Goal: Task Accomplishment & Management: Complete application form

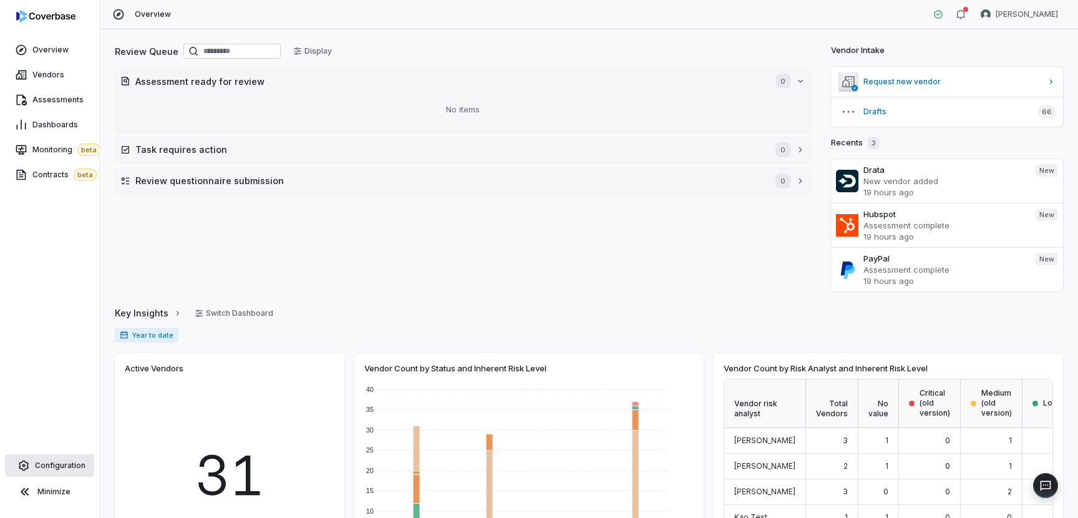
click at [61, 462] on span "Configuration" at bounding box center [60, 465] width 51 height 10
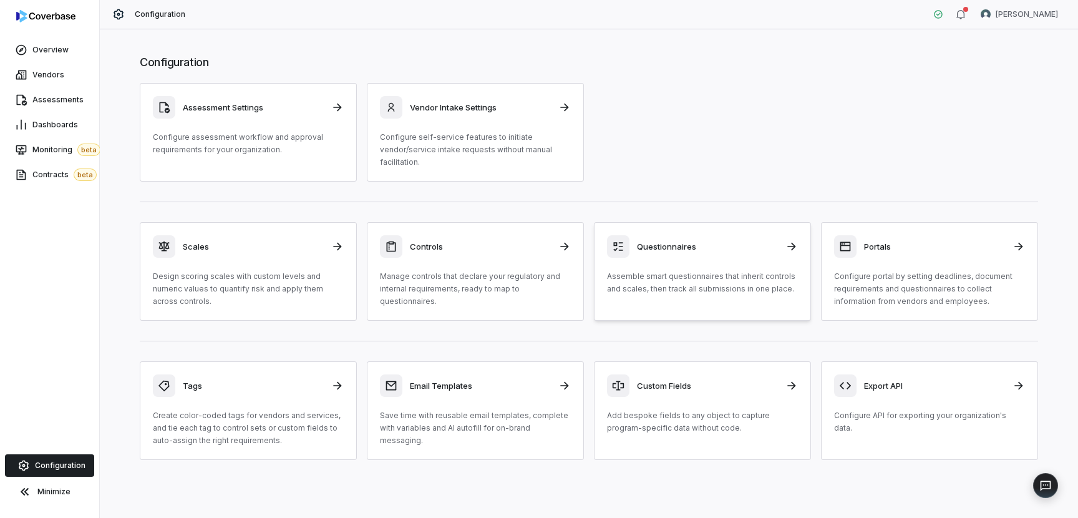
click at [671, 275] on p "Assemble smart questionnaires that inherit controls and scales, then track all …" at bounding box center [702, 282] width 191 height 25
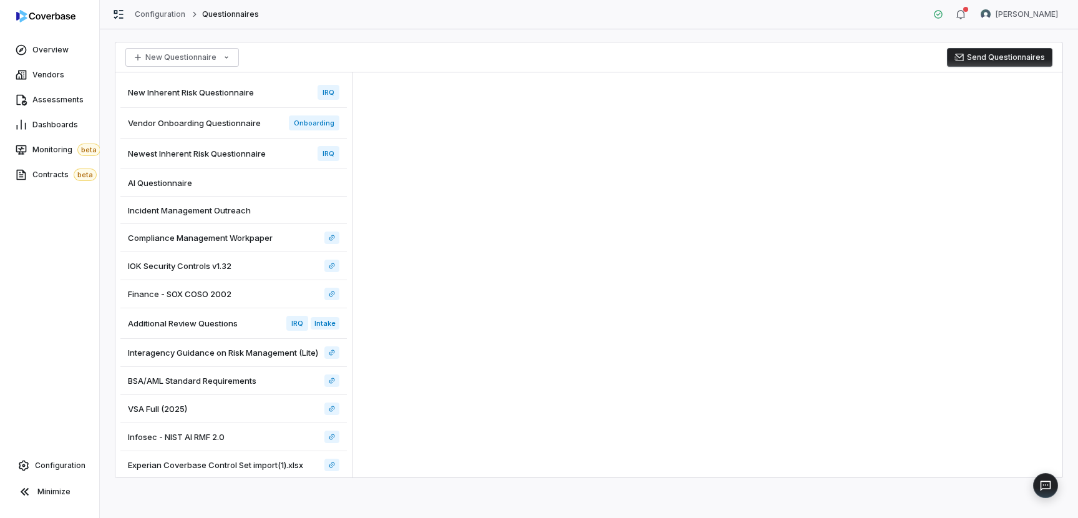
click at [263, 155] on span "Newest Inherent Risk Questionnaire" at bounding box center [197, 153] width 138 height 11
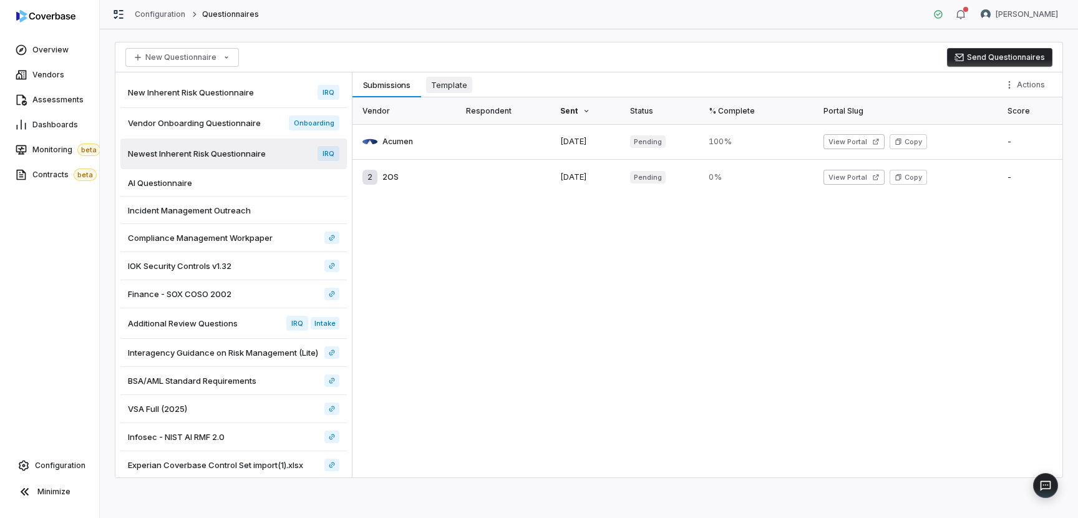
click at [458, 82] on span "Template" at bounding box center [449, 85] width 46 height 16
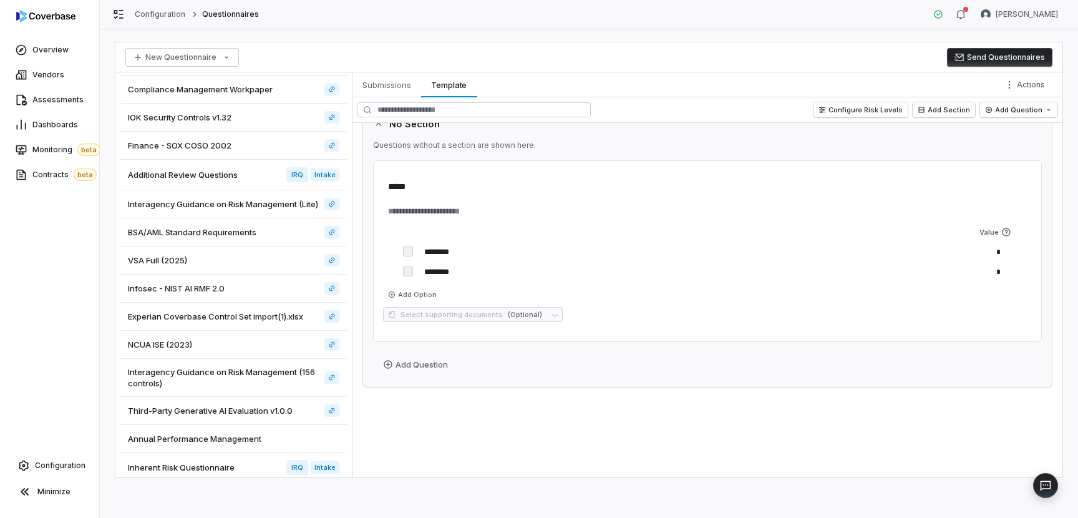
scroll to position [159, 0]
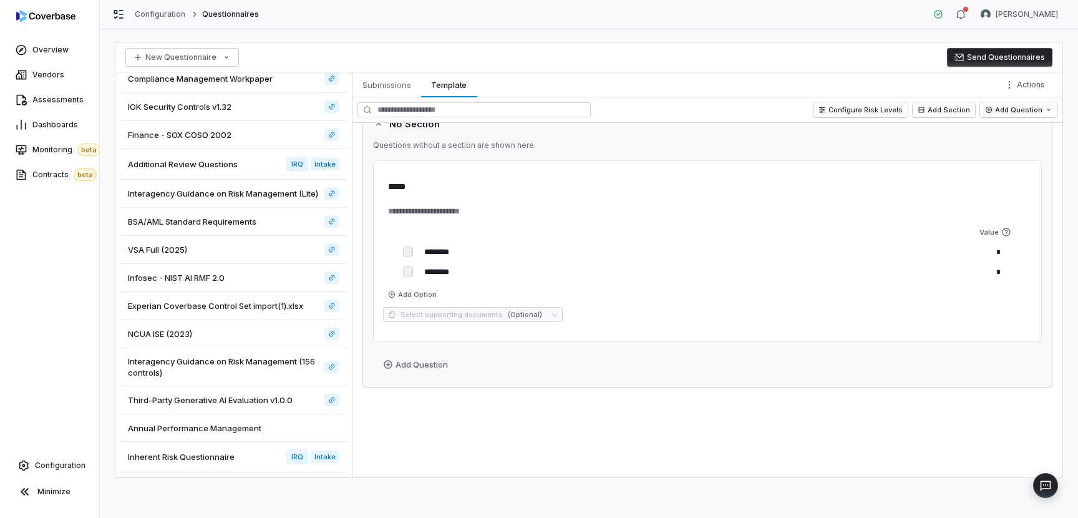
click at [199, 457] on span "Inherent Risk Questionnaire" at bounding box center [181, 456] width 107 height 11
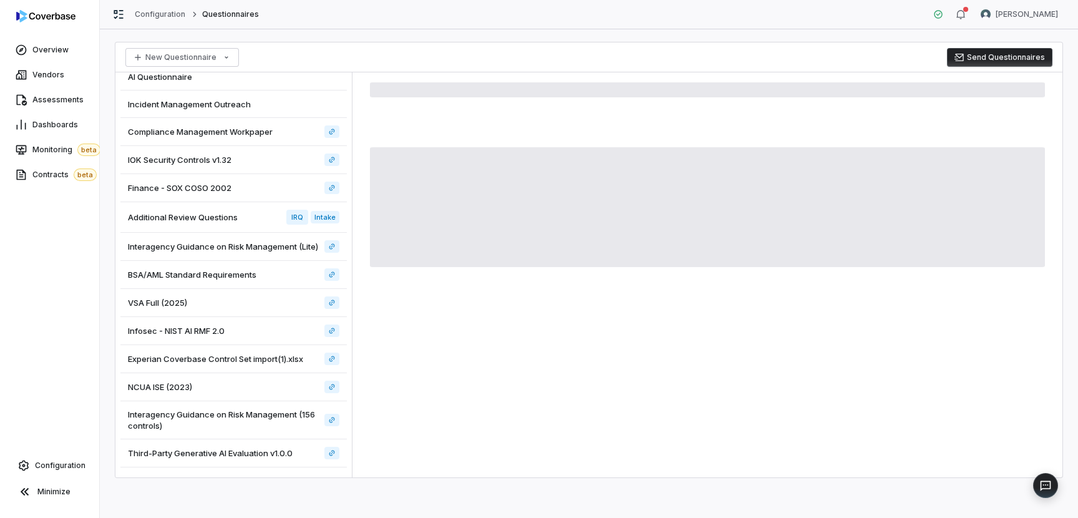
scroll to position [159, 0]
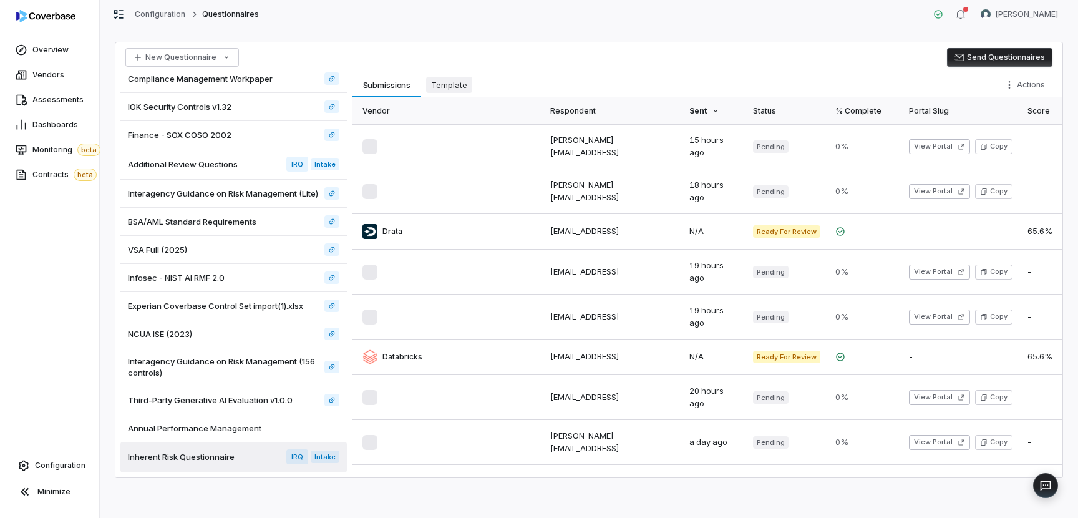
click at [458, 78] on span "Template" at bounding box center [449, 85] width 46 height 16
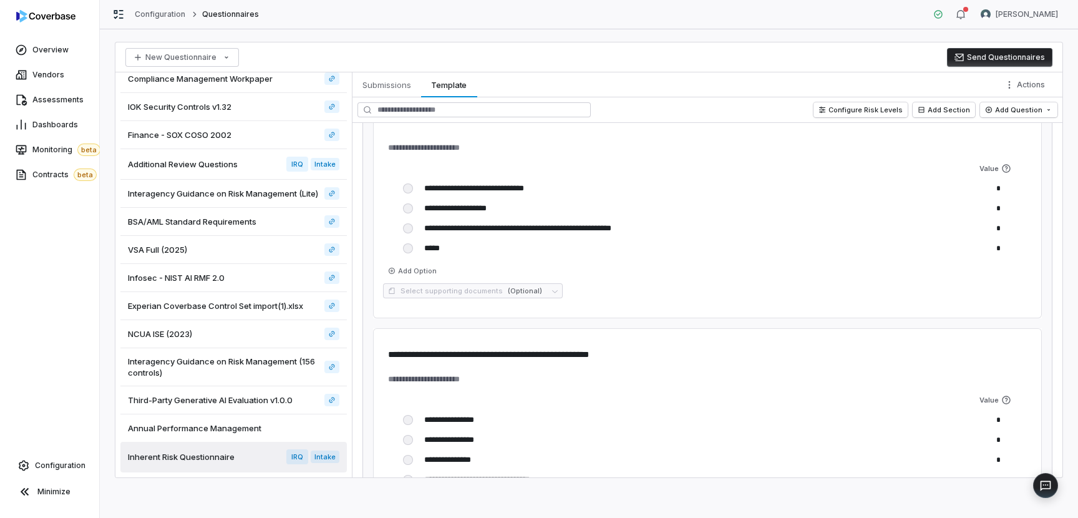
scroll to position [2178, 0]
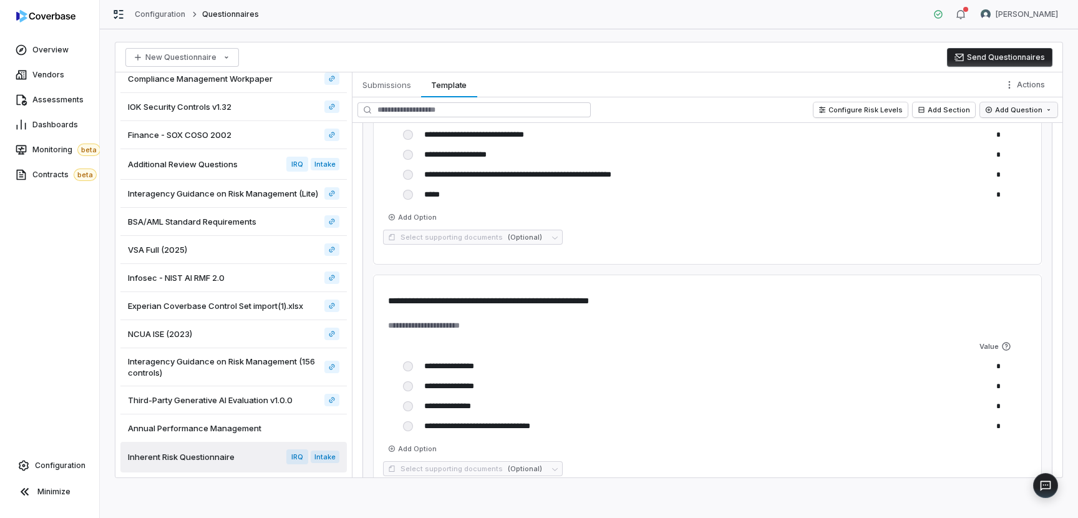
click at [1048, 110] on html "**********" at bounding box center [539, 259] width 1078 height 518
click at [974, 84] on html "**********" at bounding box center [539, 259] width 1078 height 518
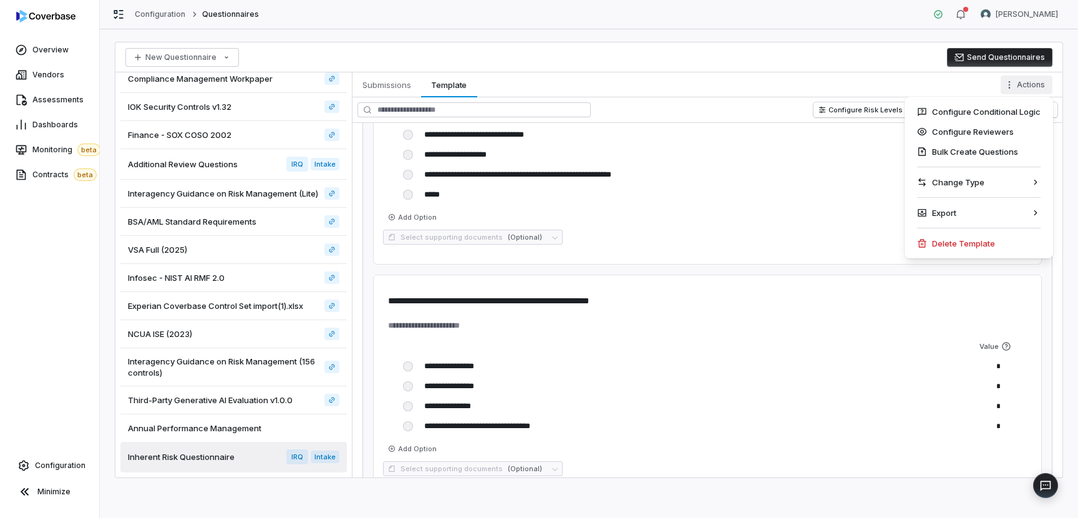
click at [1014, 87] on html "**********" at bounding box center [539, 259] width 1078 height 518
click at [957, 112] on div "Configure Conditional Logic" at bounding box center [978, 112] width 138 height 20
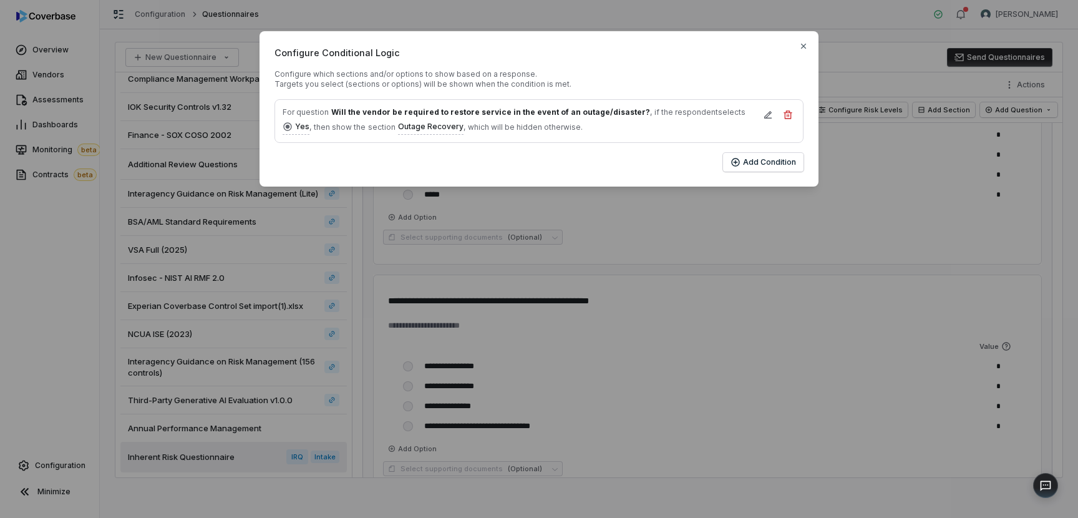
type textarea "*"
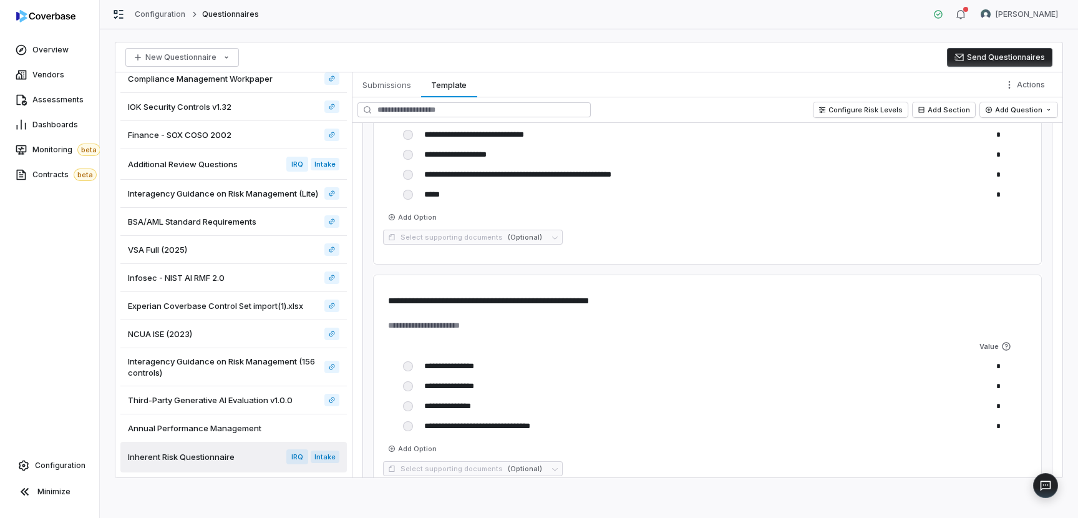
click at [1000, 57] on button "Send Questionnaires" at bounding box center [999, 57] width 105 height 19
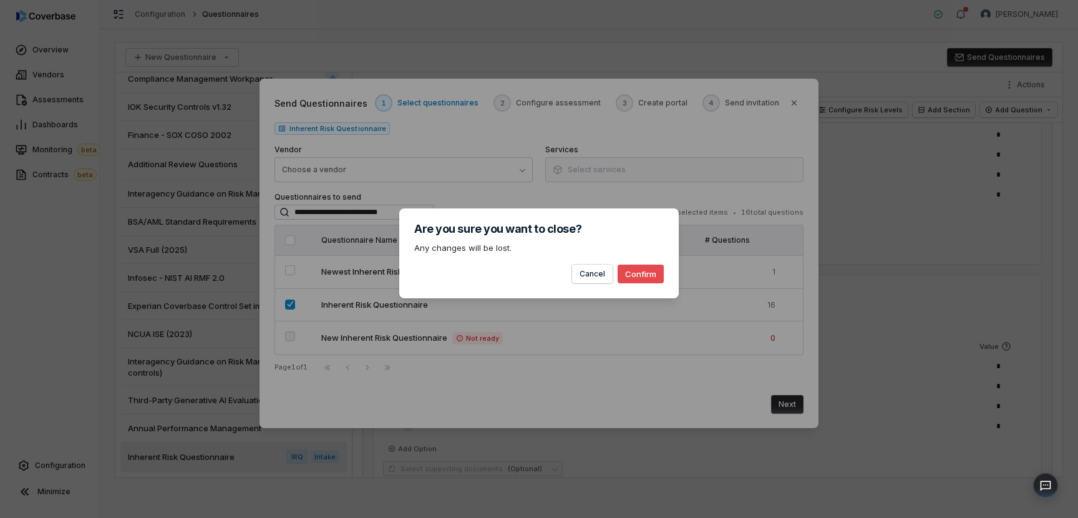
click at [643, 276] on button "Confirm" at bounding box center [640, 273] width 46 height 19
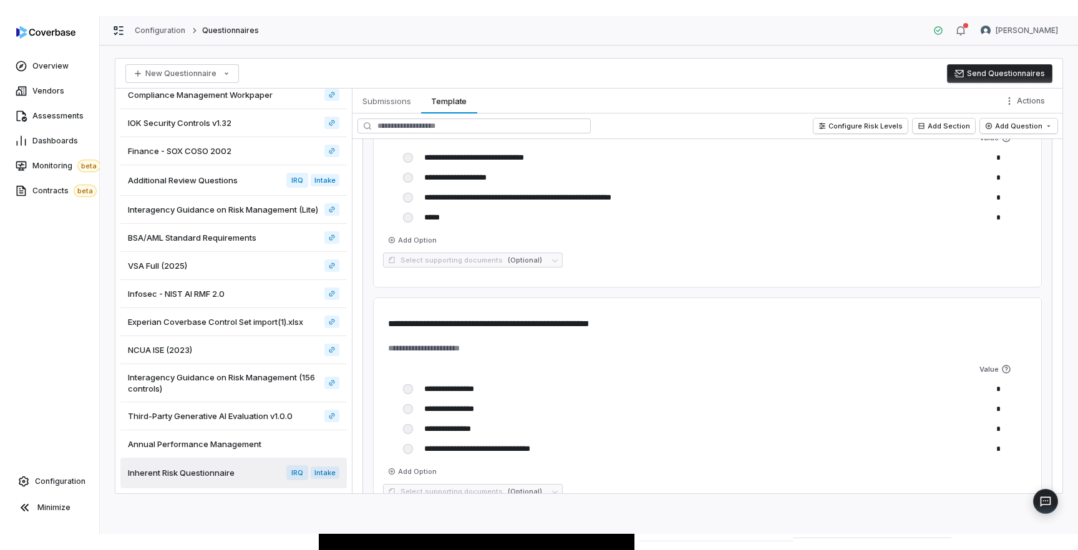
scroll to position [2168, 0]
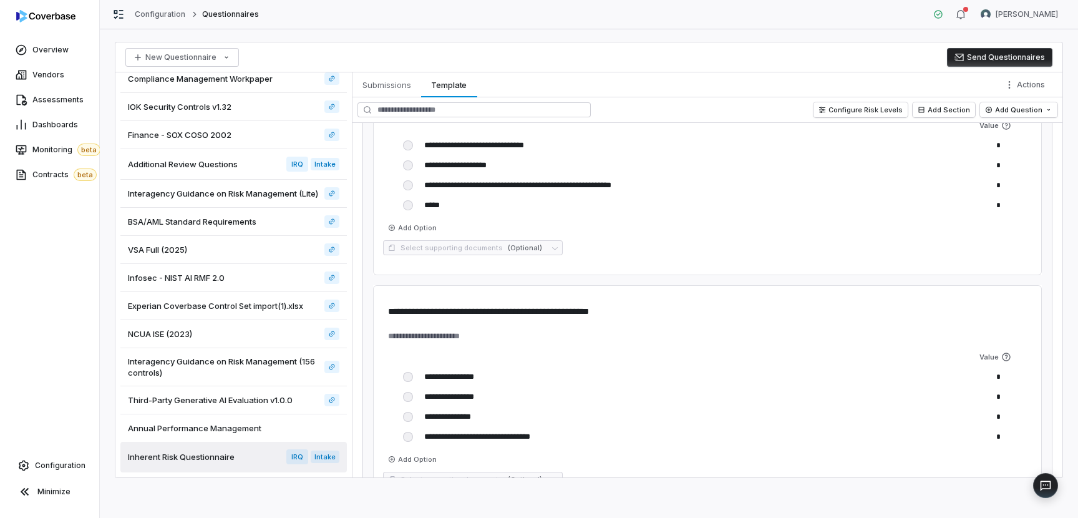
type textarea "*"
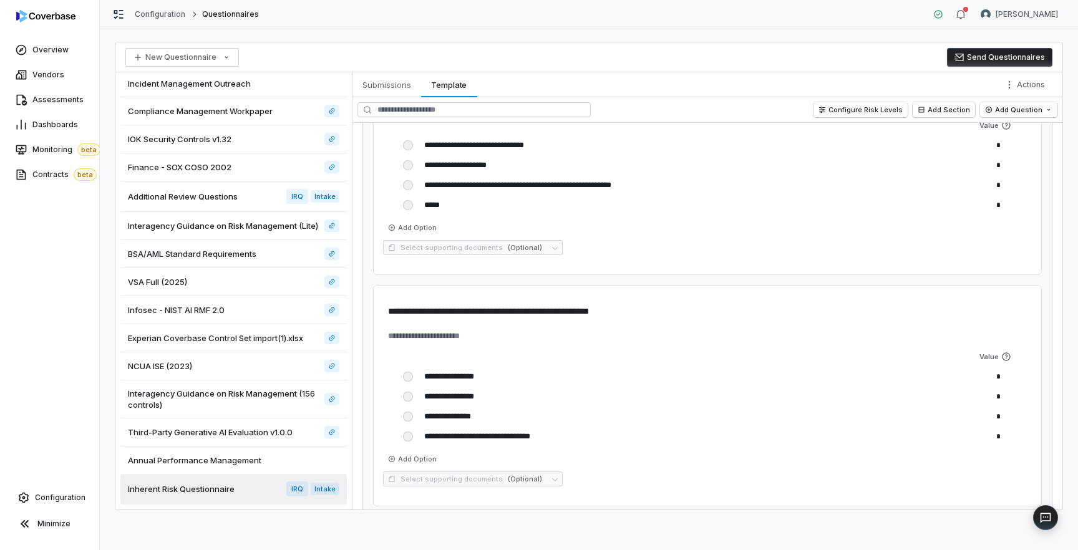
scroll to position [127, 0]
click at [59, 109] on link "Assessments" at bounding box center [49, 100] width 94 height 22
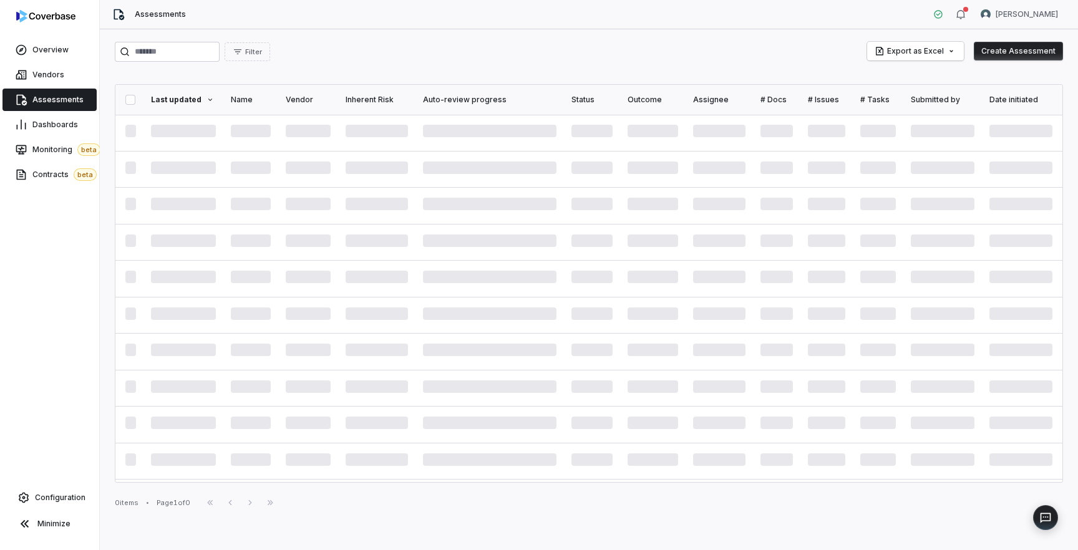
click at [237, 281] on span at bounding box center [251, 277] width 40 height 12
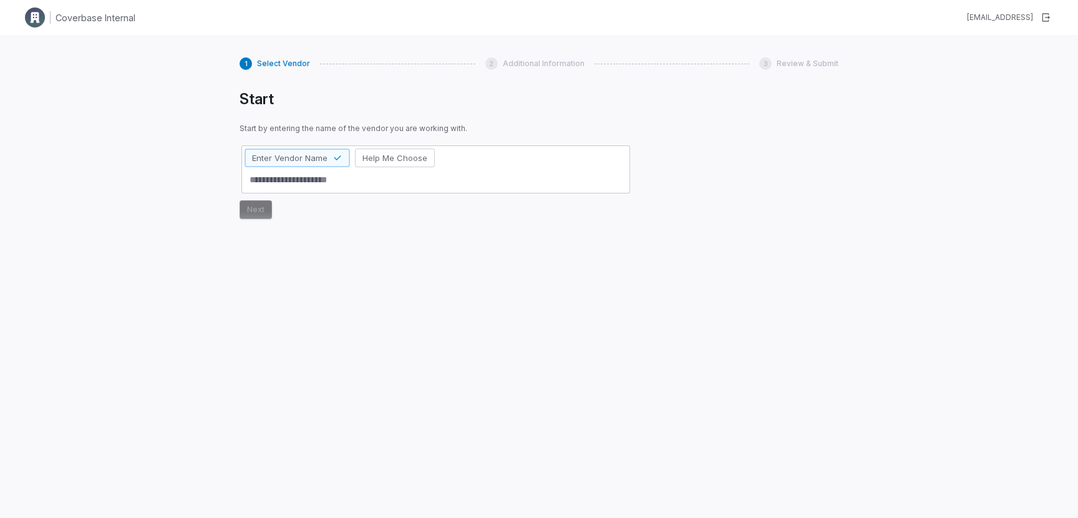
click at [459, 125] on span "Start by entering the name of the vendor you are working with." at bounding box center [435, 128] width 392 height 10
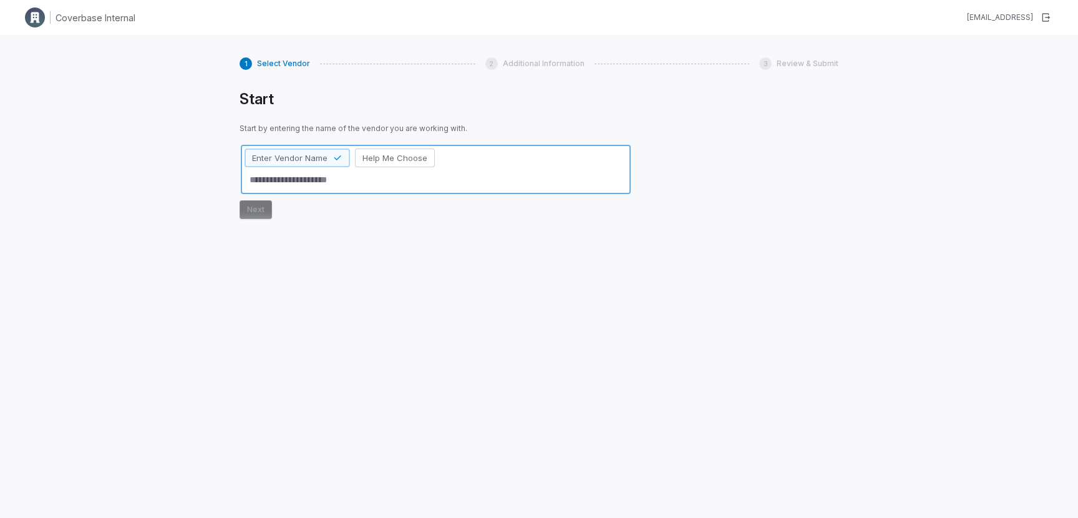
click at [398, 185] on textarea at bounding box center [435, 180] width 382 height 21
click at [467, 186] on textarea at bounding box center [435, 180] width 382 height 21
type textarea "*"
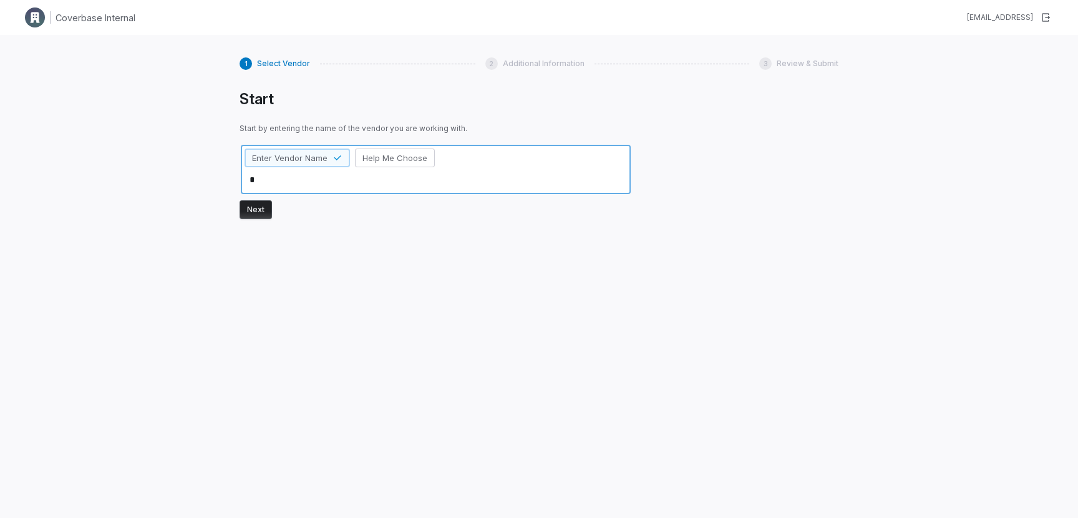
type textarea "**"
type textarea "*"
type textarea "***"
type textarea "*"
type textarea "****"
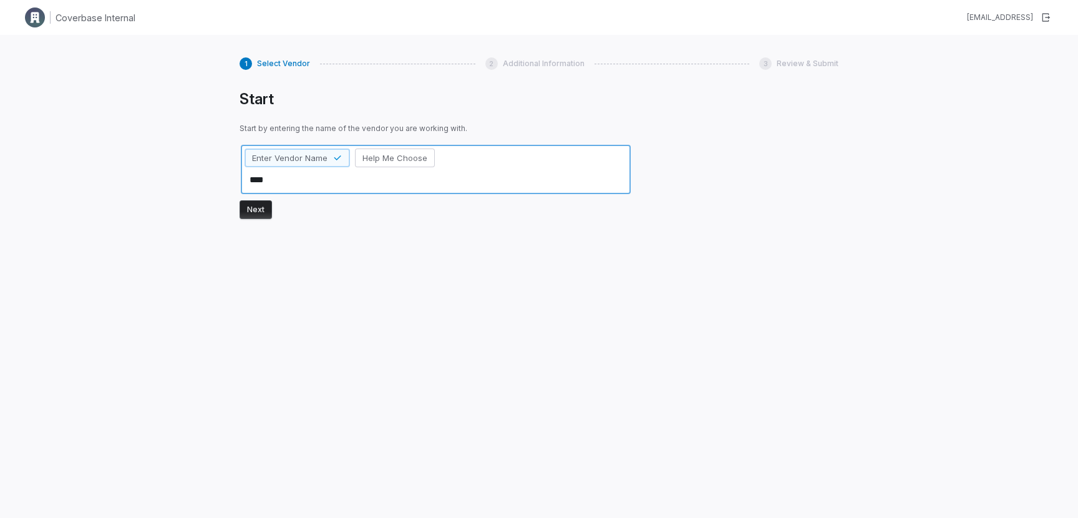
type textarea "*"
type textarea "*****"
type textarea "*"
type textarea "******"
type textarea "*"
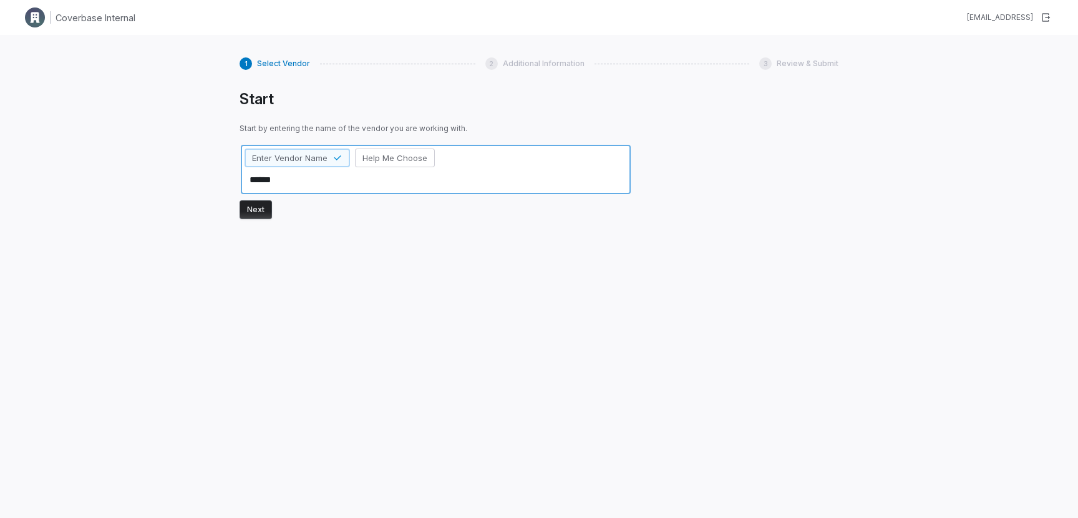
type textarea "*******"
type textarea "*"
type textarea "********"
type textarea "*"
type textarea "*********"
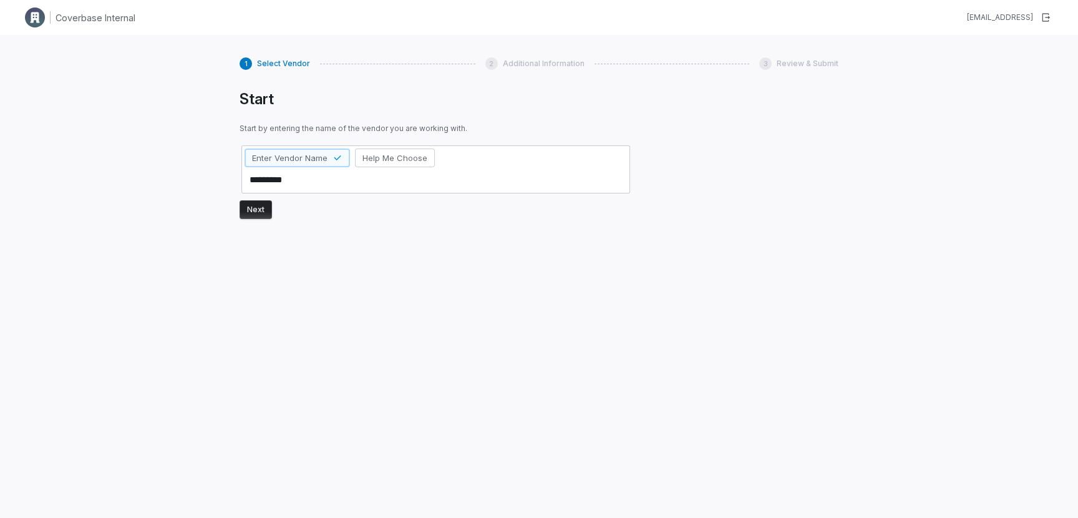
click at [258, 212] on button "Next" at bounding box center [255, 209] width 32 height 19
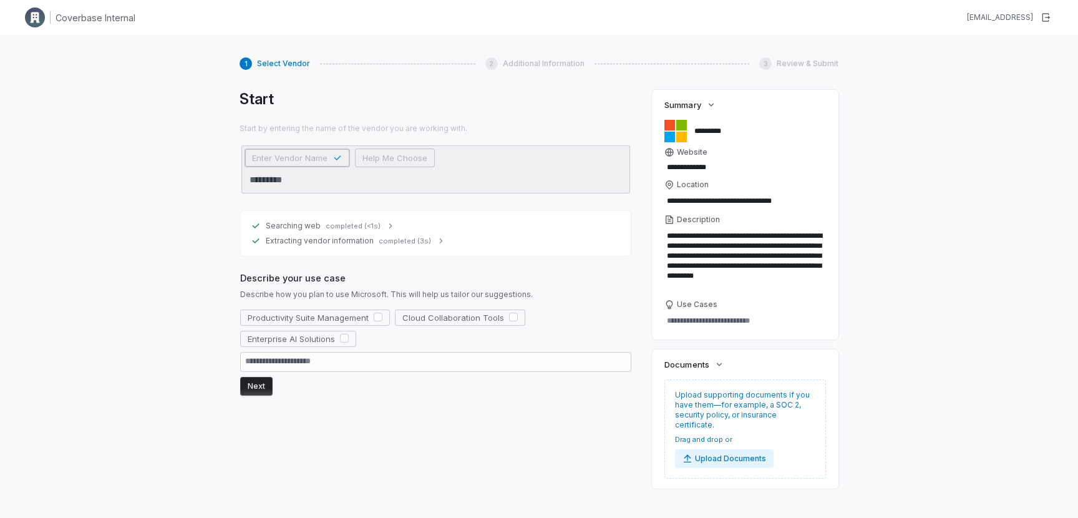
type textarea "*"
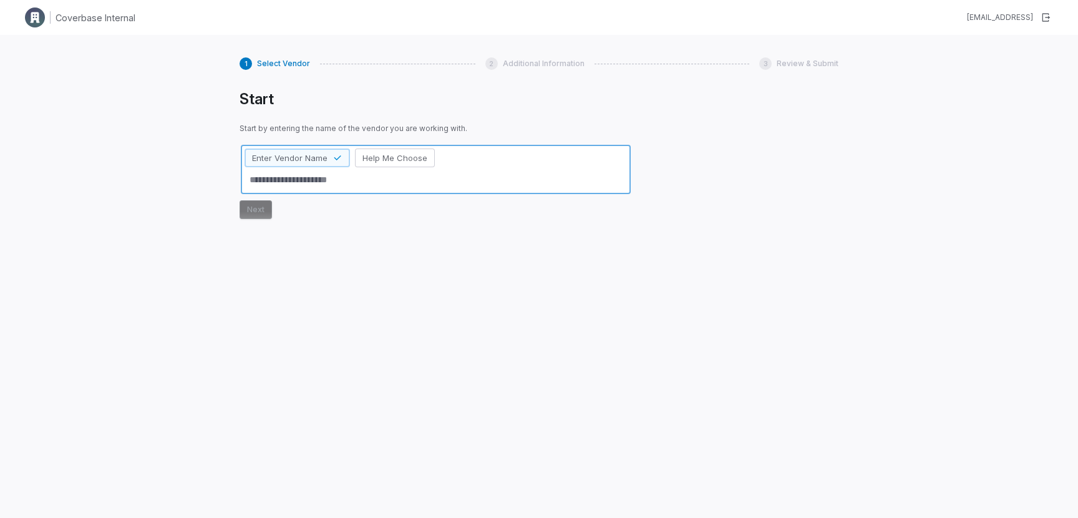
type textarea "*"
type textarea "**"
type textarea "*"
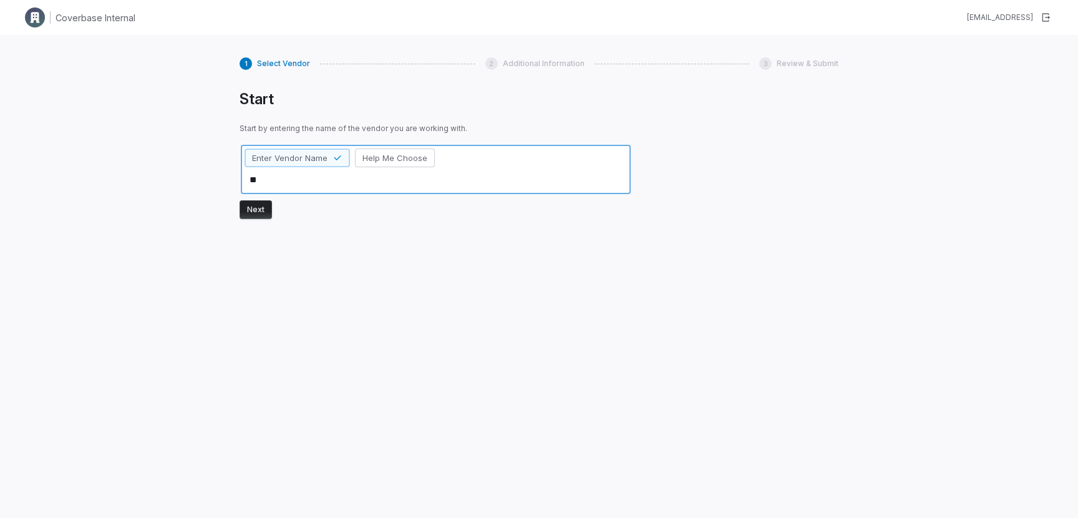
type textarea "***"
type textarea "*"
type textarea "****"
type textarea "*"
type textarea "*****"
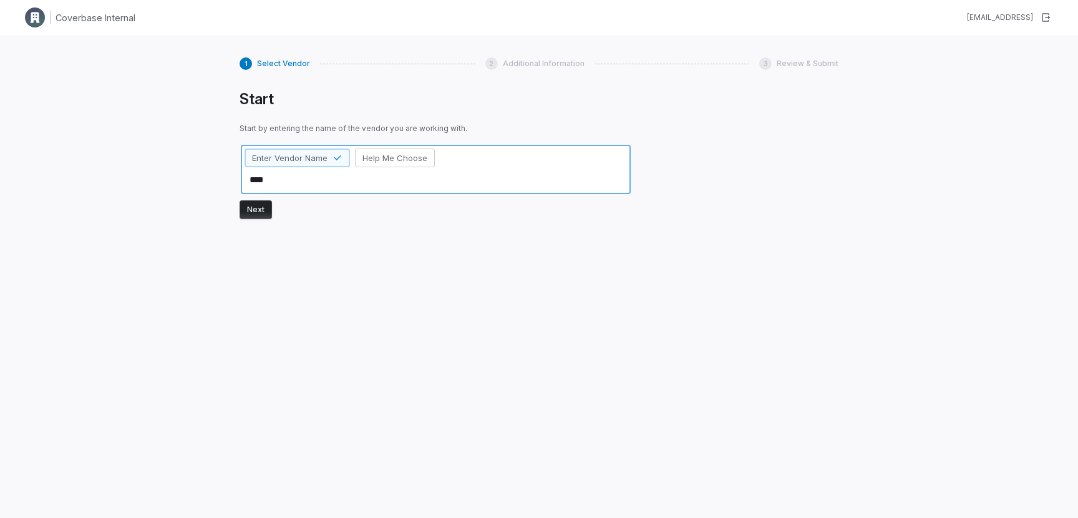
type textarea "*"
type textarea "******"
type textarea "*"
type textarea "*******"
type textarea "*"
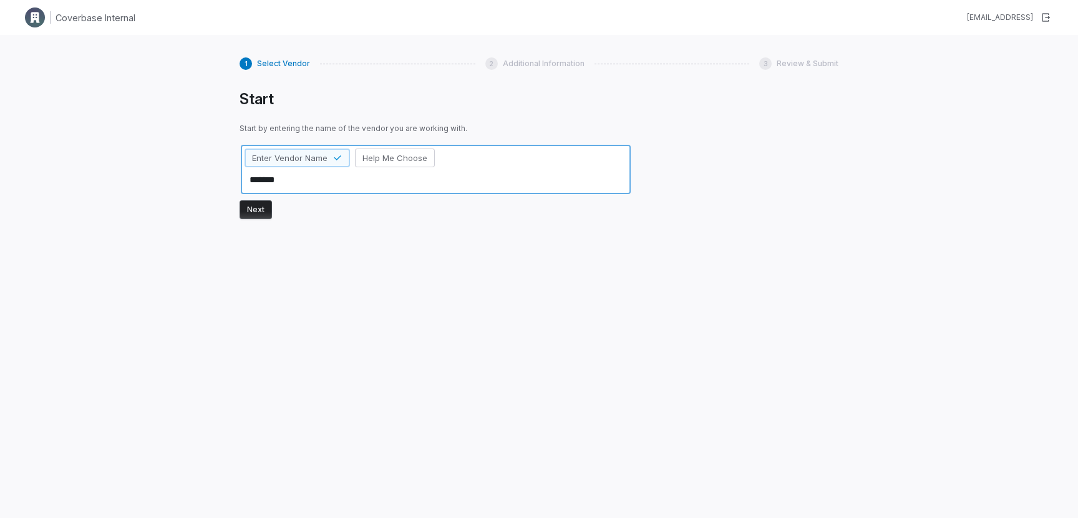
type textarea "********"
type textarea "*"
type textarea "*********"
type textarea "*"
type textarea "*********"
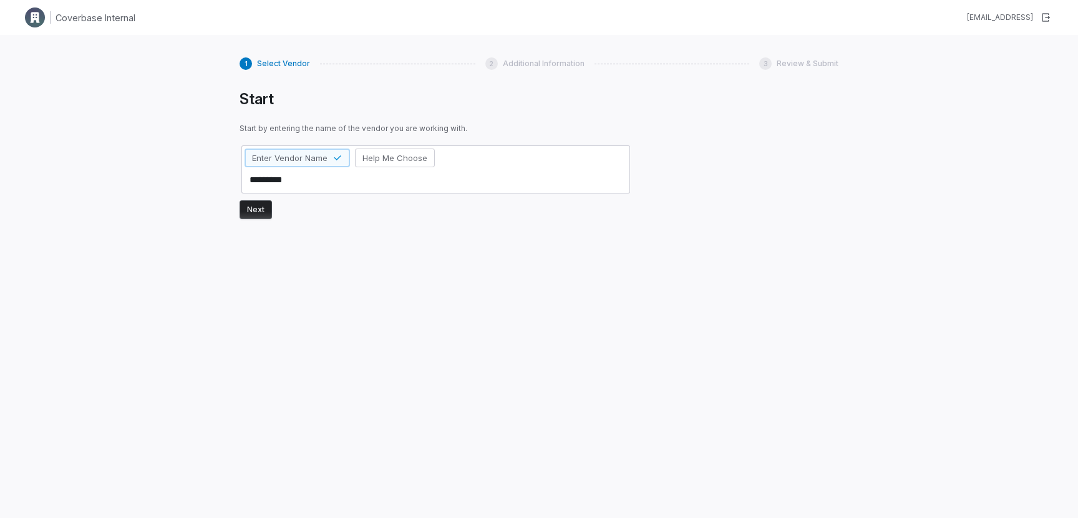
click at [253, 209] on button "Next" at bounding box center [255, 209] width 32 height 19
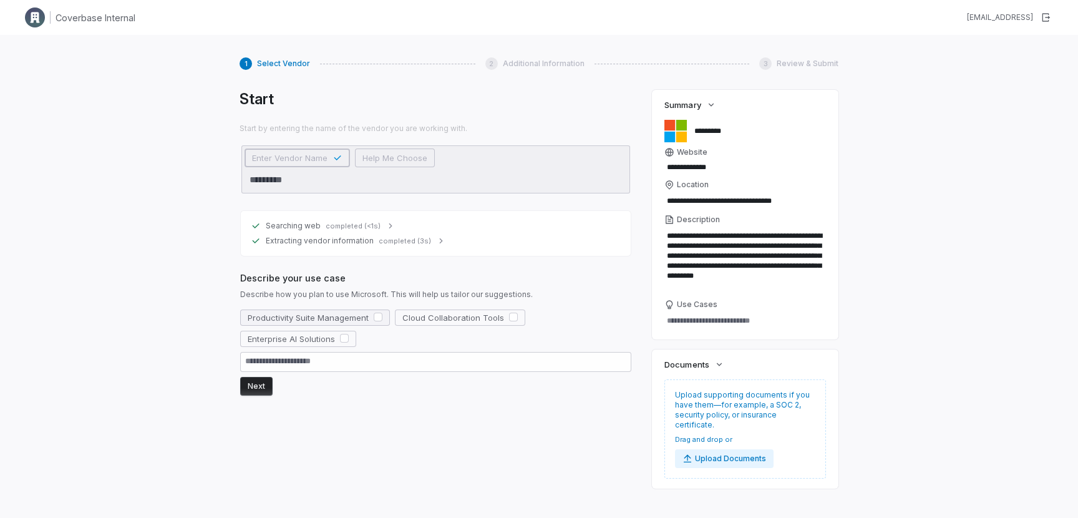
click at [374, 317] on button "button" at bounding box center [378, 316] width 9 height 9
click at [257, 389] on button "Next" at bounding box center [256, 386] width 32 height 19
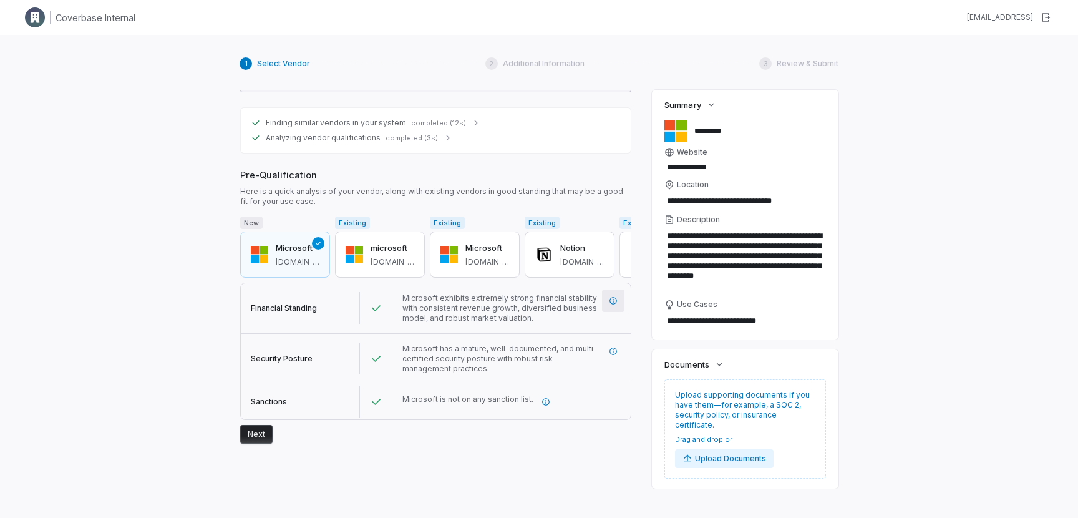
click at [614, 297] on icon "More information" at bounding box center [613, 300] width 9 height 9
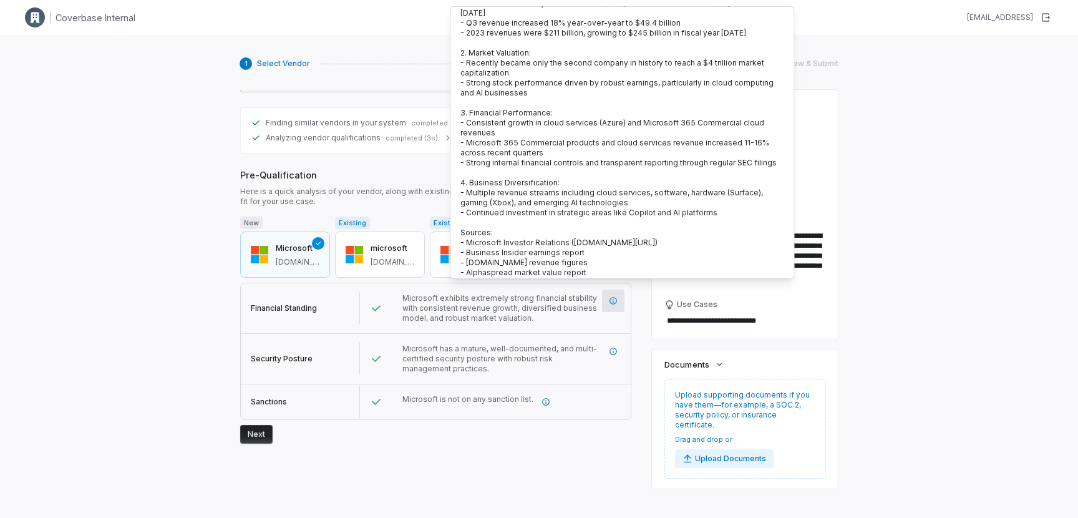
scroll to position [67, 0]
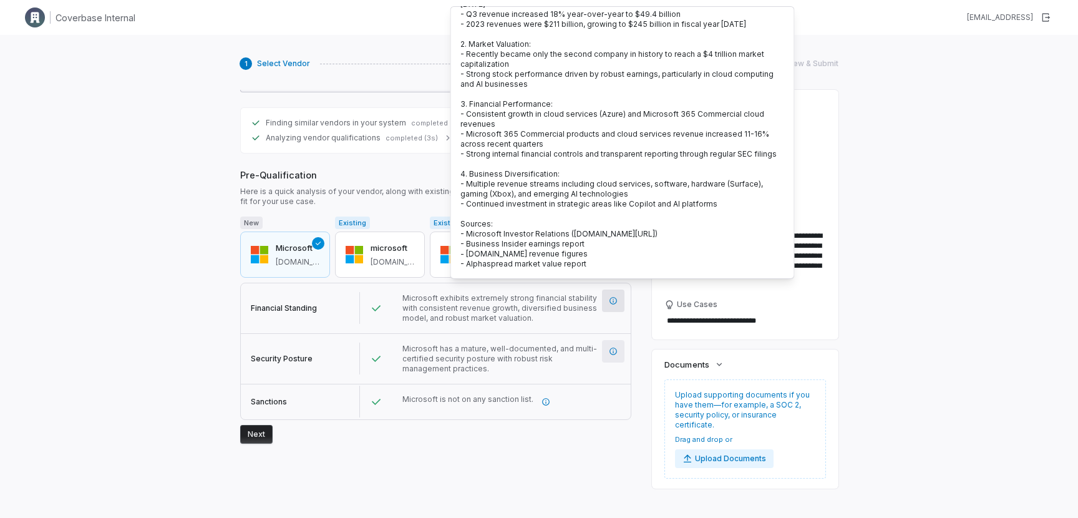
click at [607, 340] on button "button" at bounding box center [613, 351] width 22 height 22
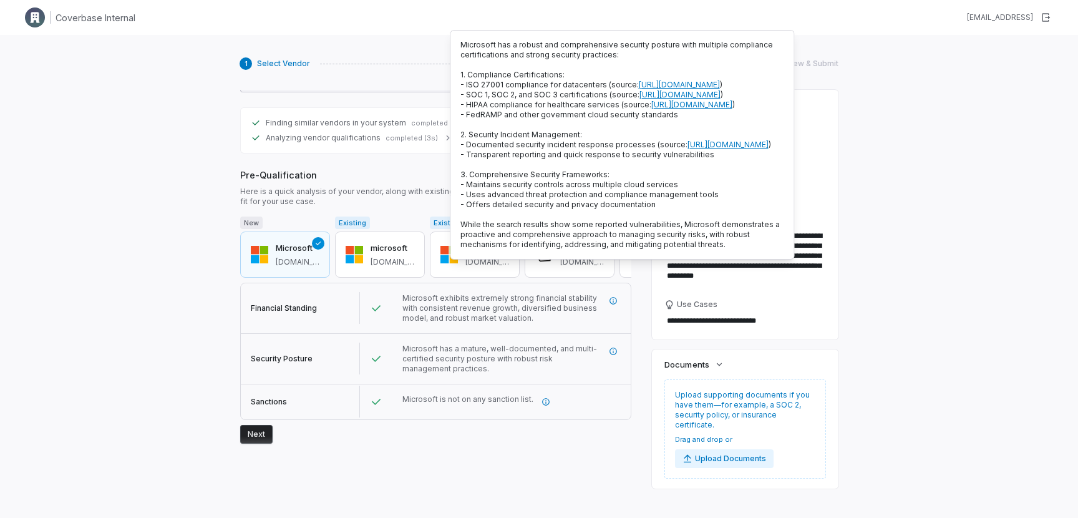
click at [486, 394] on span "Microsoft is not on any sanction list." at bounding box center [467, 398] width 131 height 9
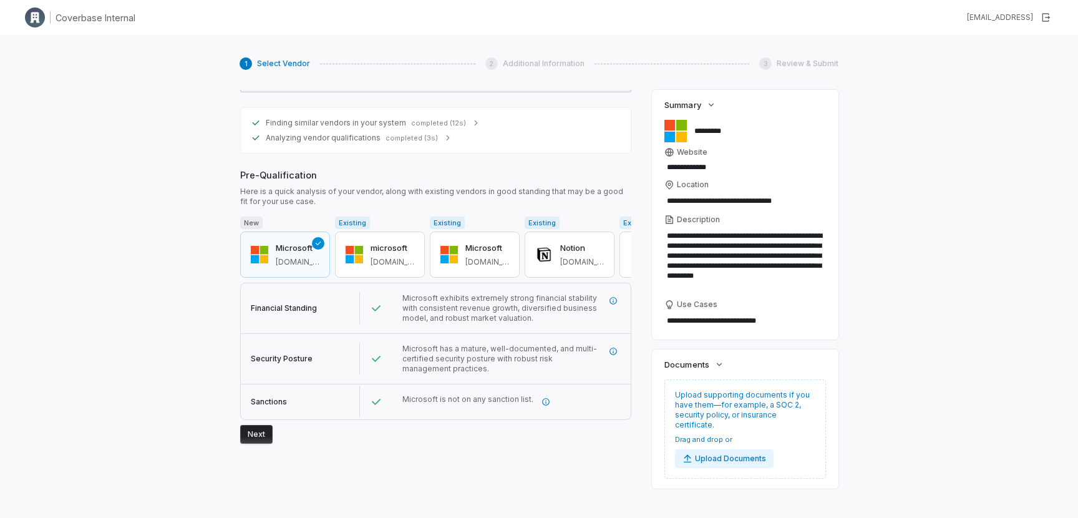
click at [259, 430] on button "Next" at bounding box center [256, 434] width 32 height 19
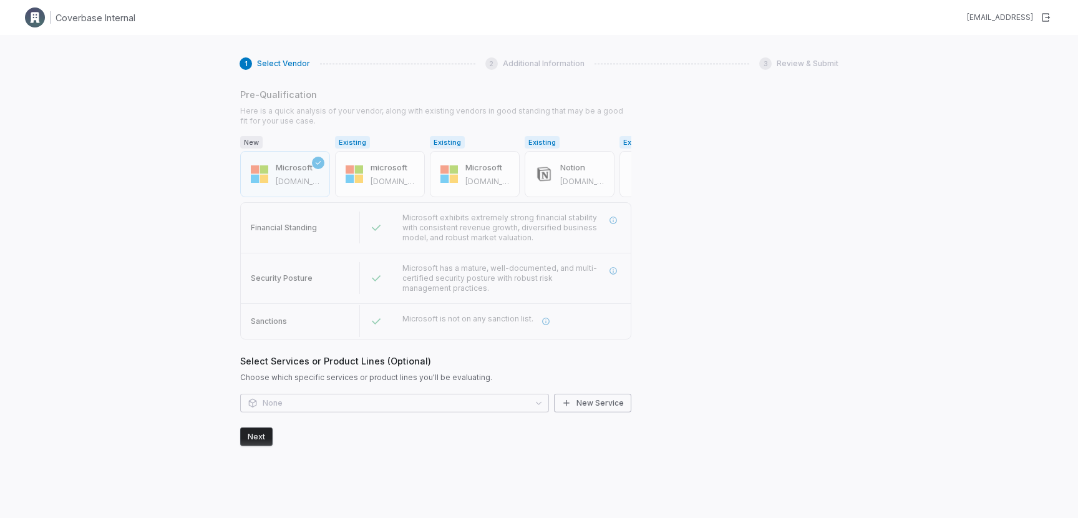
scroll to position [365, 0]
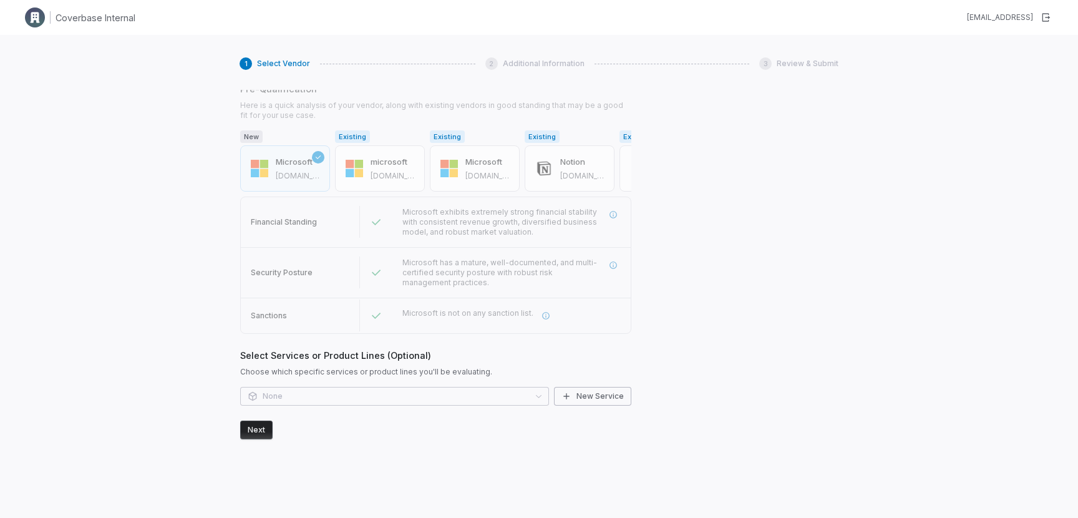
click at [268, 432] on button "Next" at bounding box center [256, 429] width 32 height 19
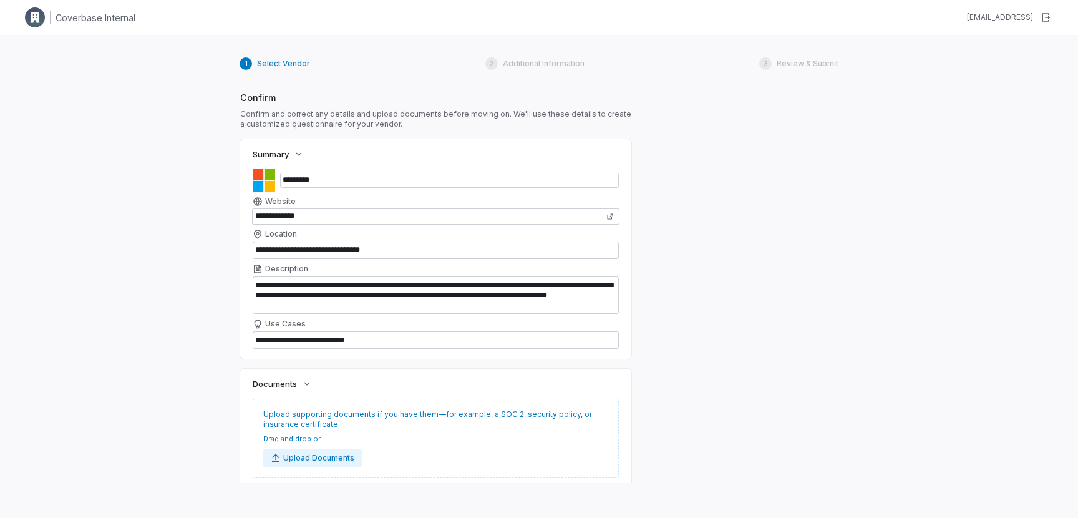
scroll to position [782, 0]
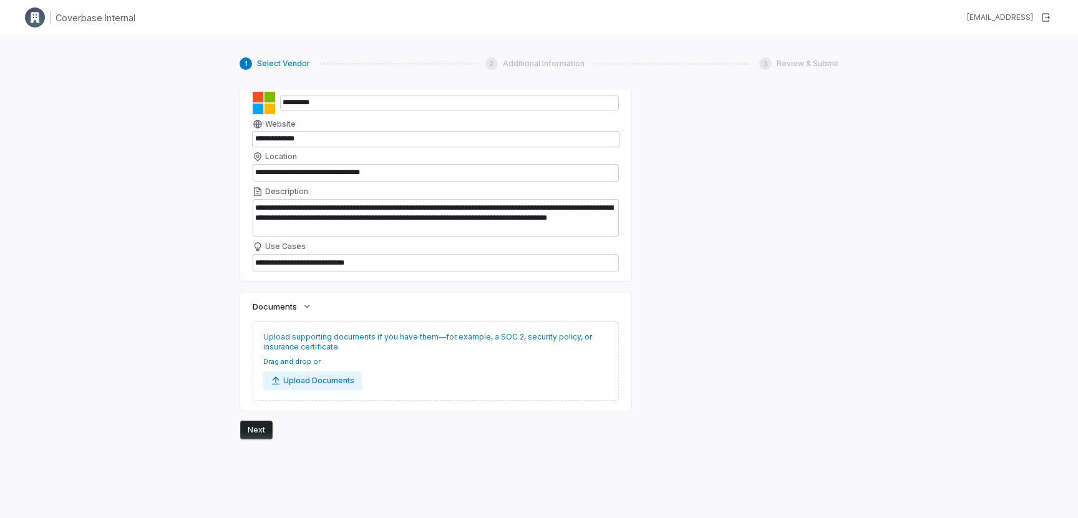
click at [260, 433] on button "Next" at bounding box center [256, 429] width 32 height 19
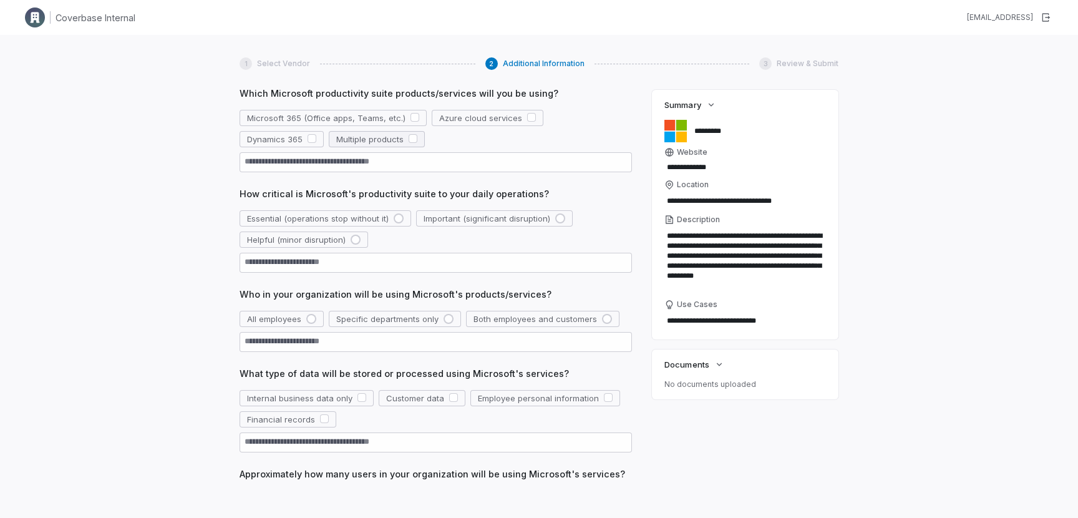
scroll to position [87, 0]
click at [404, 115] on button "Microsoft 365 (Office apps, Teams, etc.)" at bounding box center [332, 117] width 187 height 16
click at [400, 220] on div "button" at bounding box center [399, 218] width 10 height 10
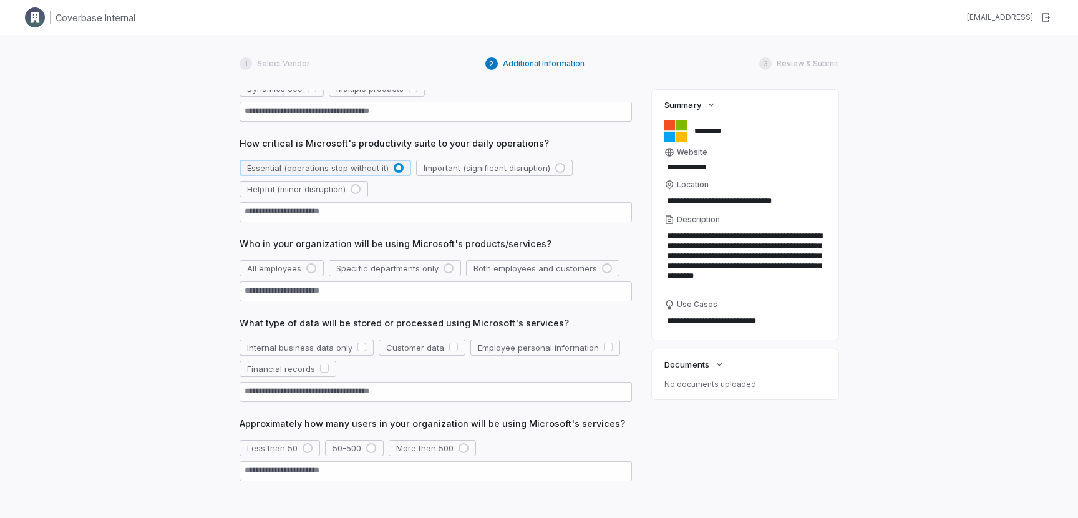
scroll to position [176, 0]
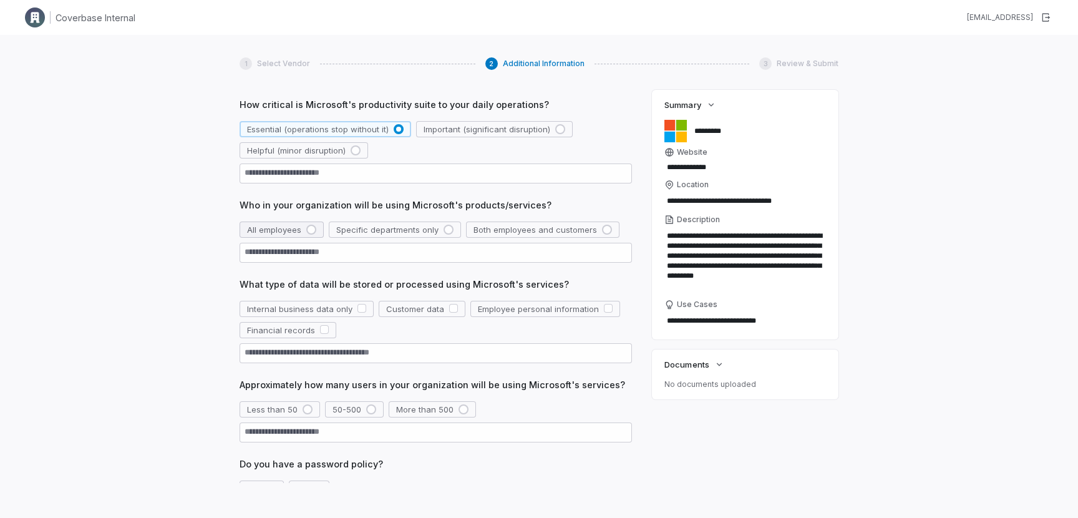
click at [312, 231] on div "button" at bounding box center [311, 230] width 10 height 10
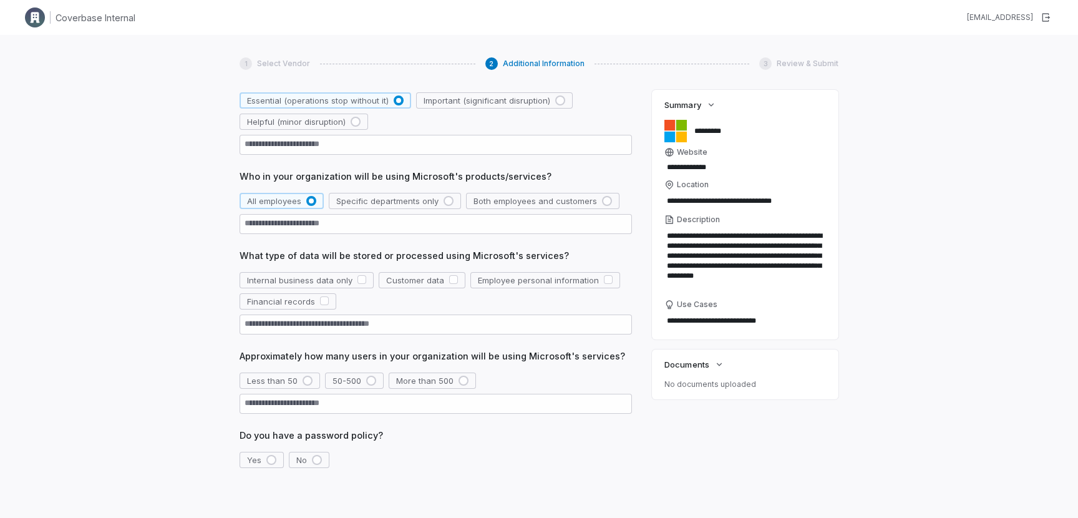
scroll to position [237, 0]
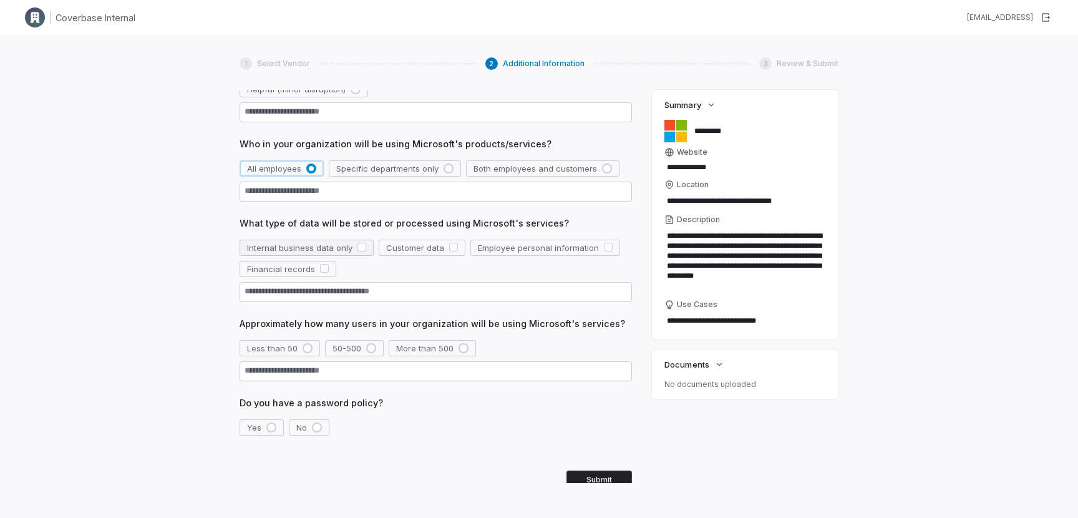
click at [362, 244] on button "button" at bounding box center [361, 247] width 9 height 9
click at [461, 345] on div "button" at bounding box center [463, 348] width 10 height 10
click at [274, 431] on button "Yes" at bounding box center [261, 427] width 44 height 16
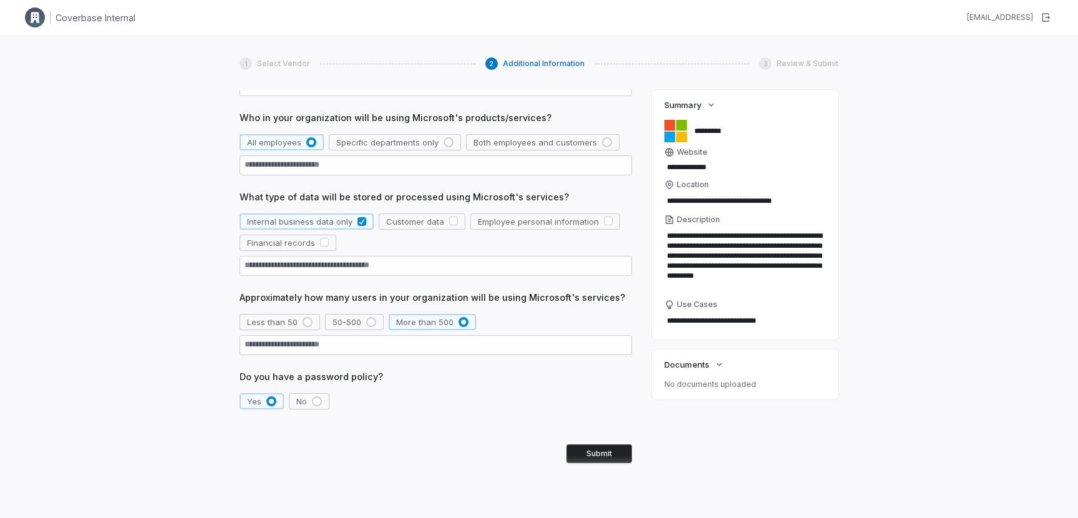
click at [344, 377] on span "Do you have a password policy?" at bounding box center [435, 376] width 392 height 13
click at [590, 453] on button "Submit" at bounding box center [598, 453] width 65 height 19
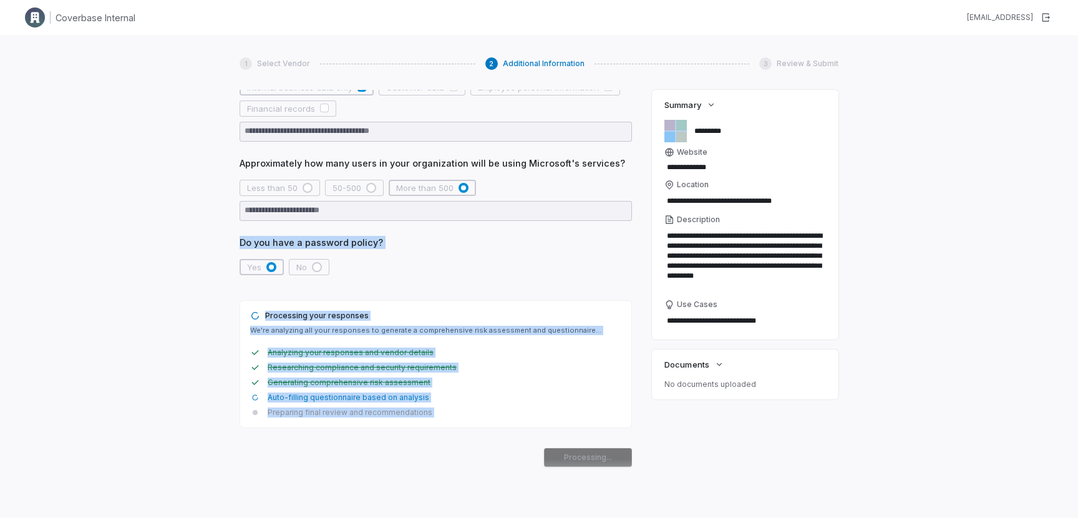
scroll to position [400, 0]
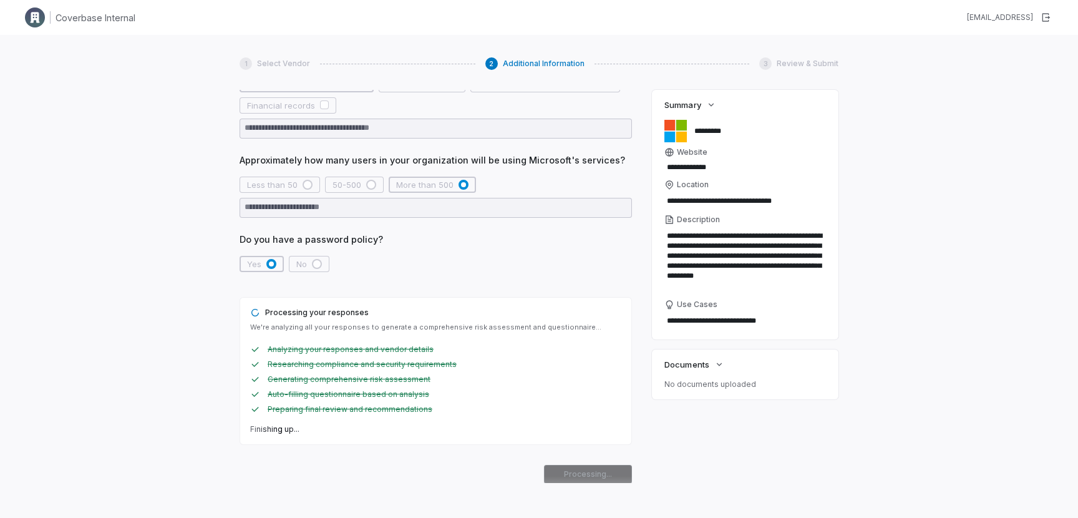
click at [555, 263] on div "Yes No" at bounding box center [435, 264] width 392 height 16
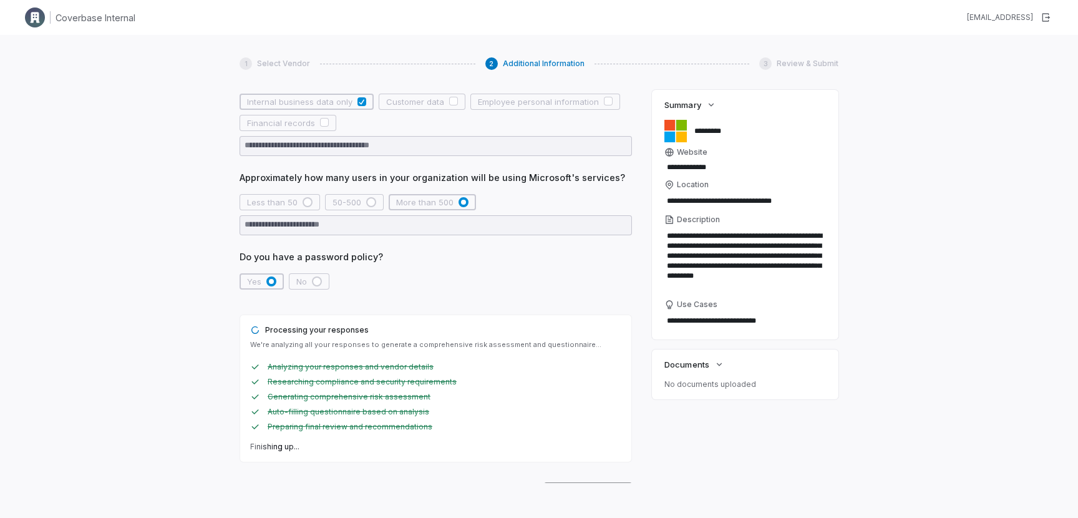
scroll to position [420, 0]
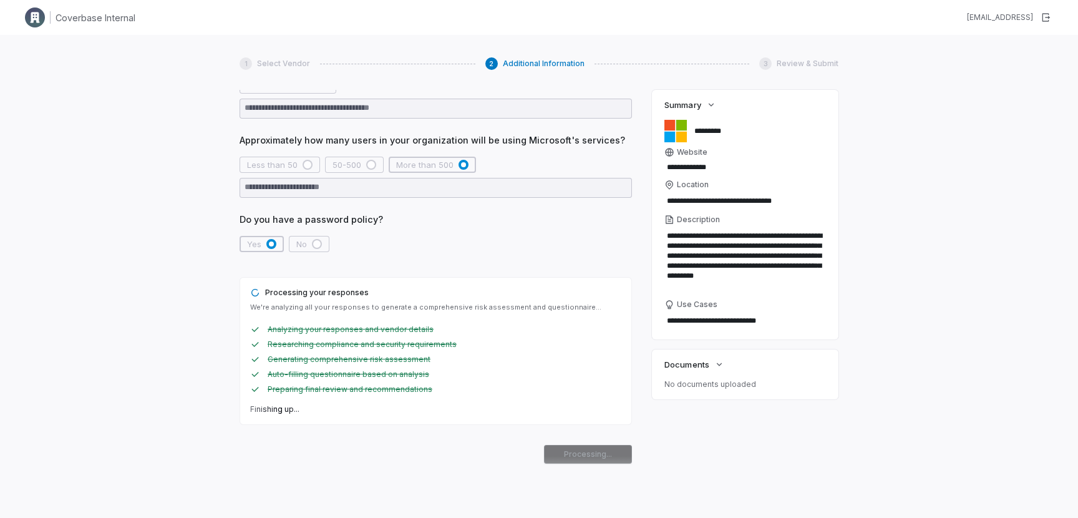
type textarea "*"
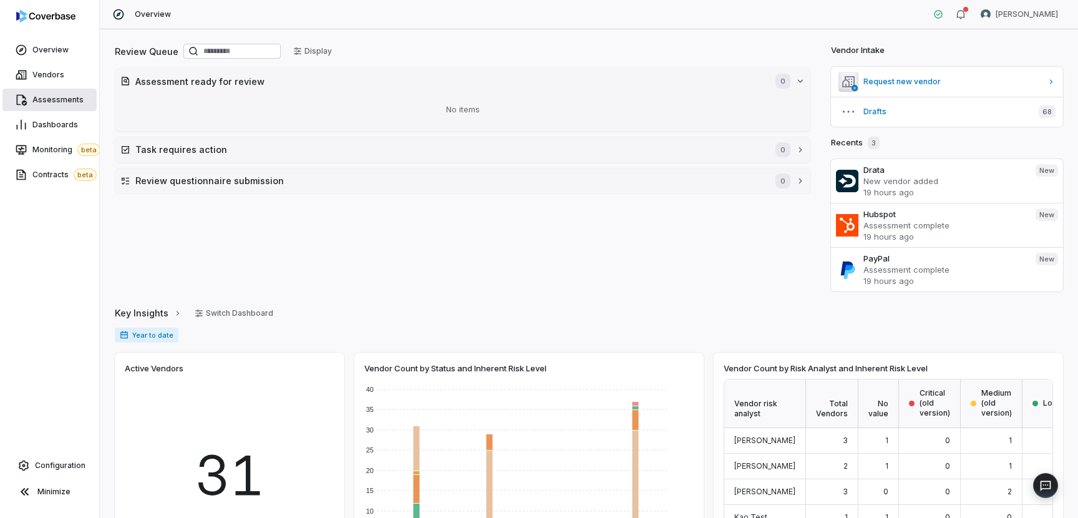
click at [69, 92] on link "Assessments" at bounding box center [49, 100] width 94 height 22
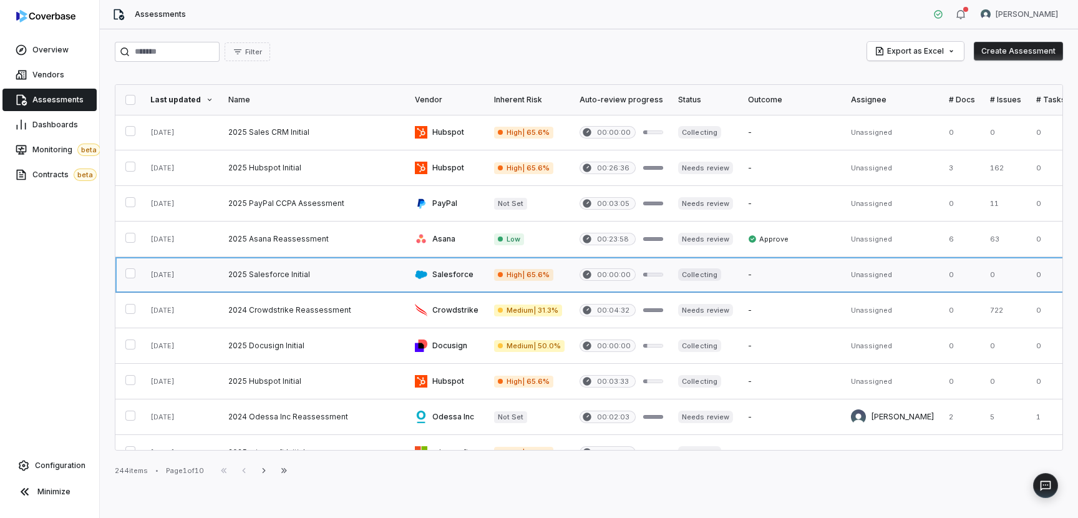
click at [306, 279] on link at bounding box center [314, 274] width 186 height 35
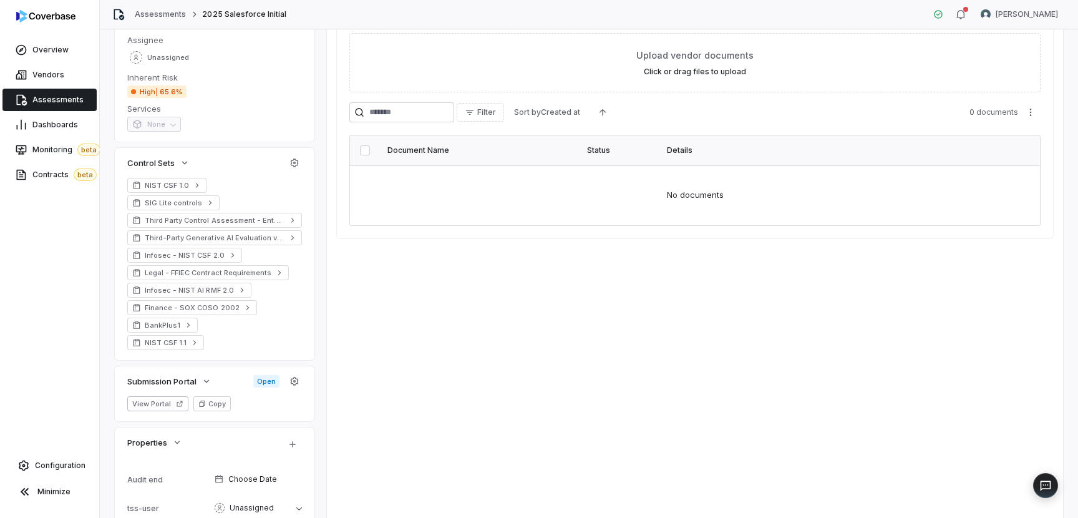
scroll to position [301, 0]
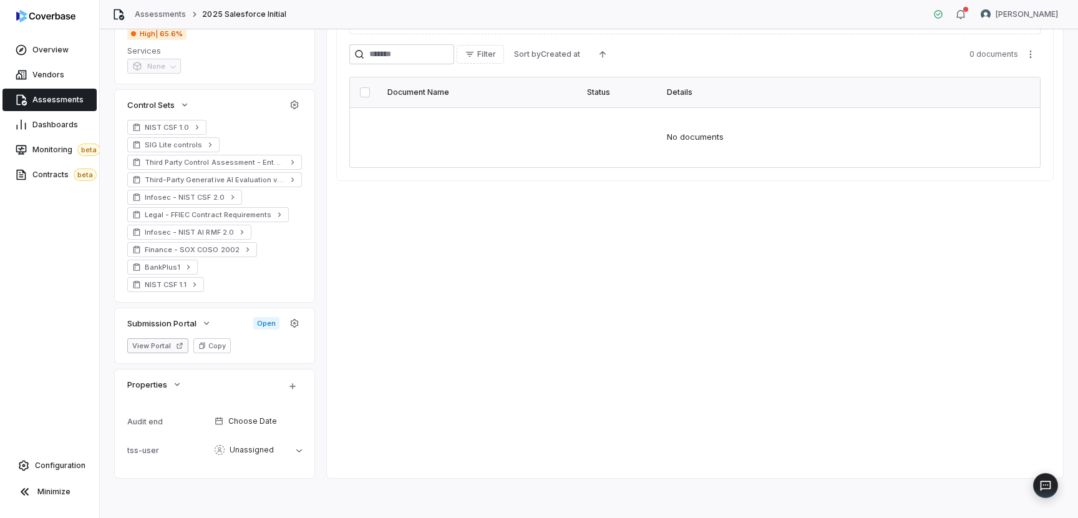
click at [166, 346] on button "View Portal" at bounding box center [157, 345] width 61 height 15
click at [292, 321] on icon "button" at bounding box center [294, 323] width 10 height 10
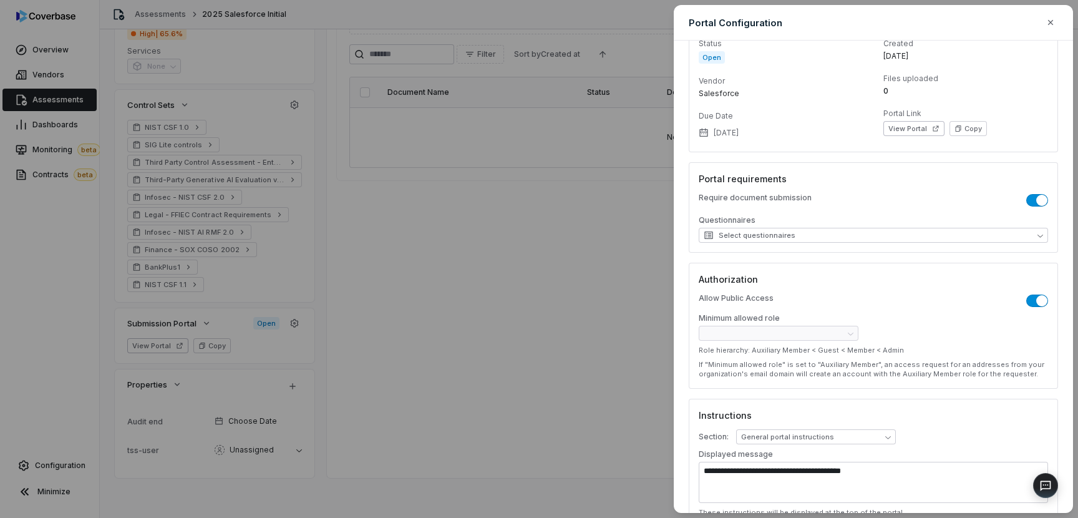
scroll to position [0, 0]
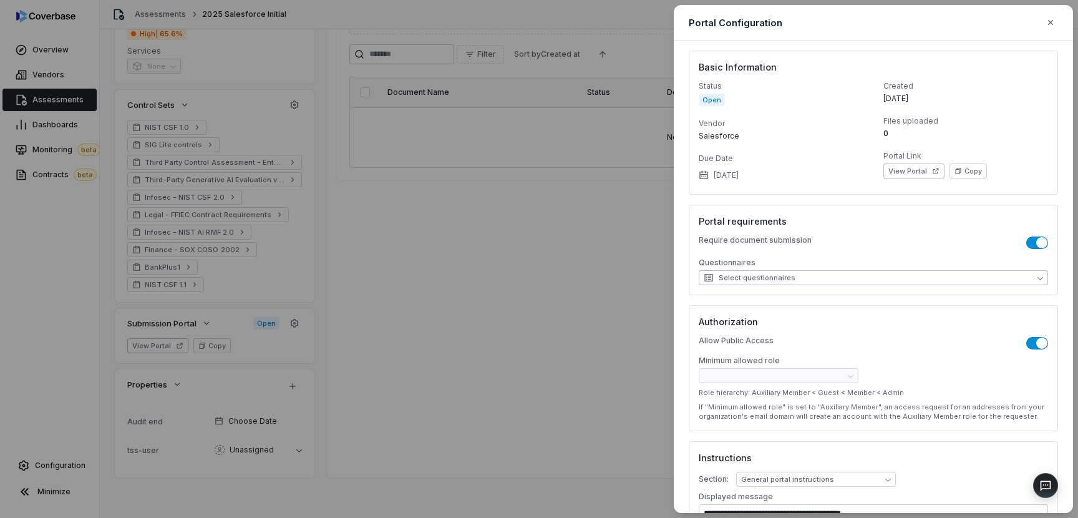
click at [1042, 283] on button "Select questionnaires" at bounding box center [873, 277] width 349 height 15
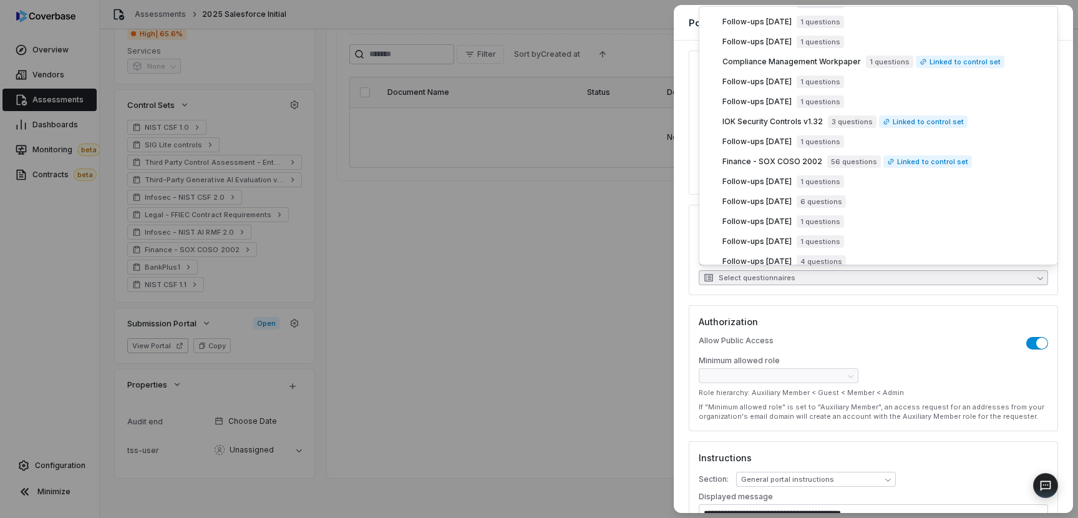
scroll to position [691, 0]
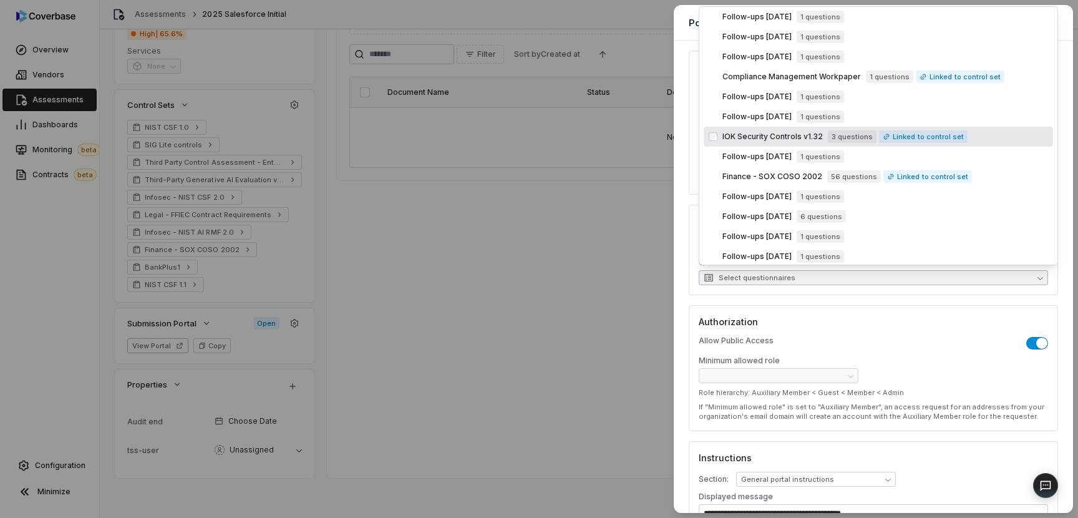
click at [785, 140] on span "IOK Security Controls v1.32" at bounding box center [772, 137] width 100 height 10
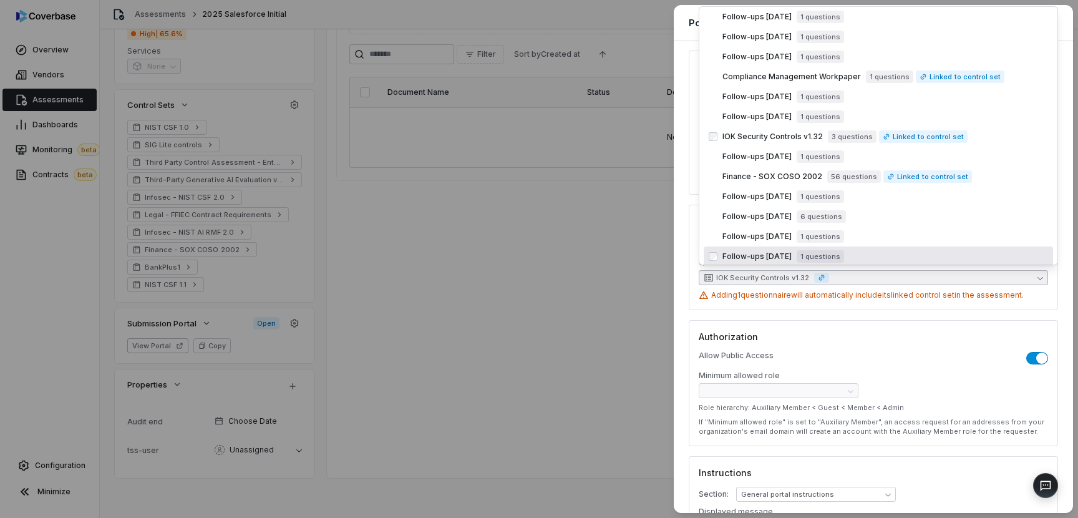
click at [859, 323] on div "**********" at bounding box center [873, 383] width 369 height 126
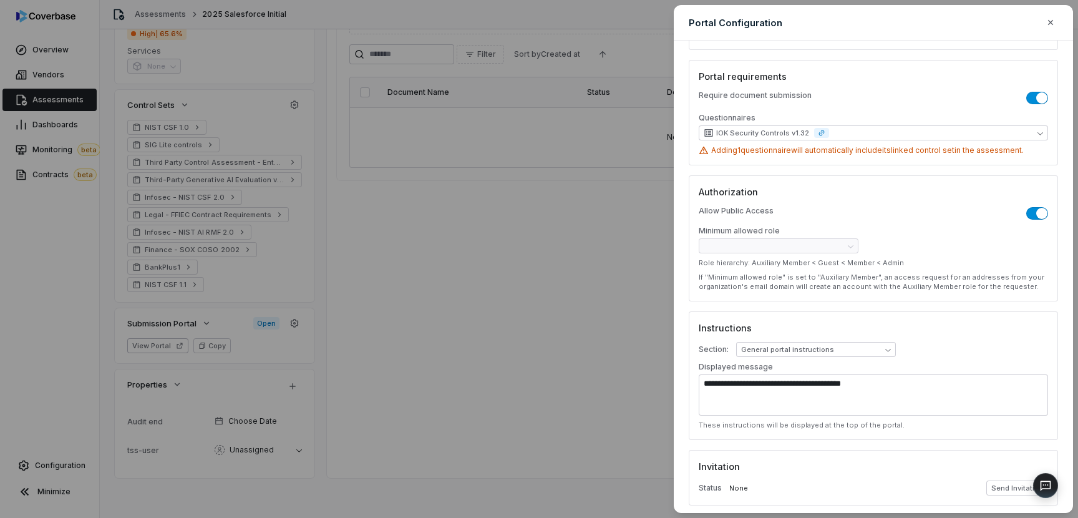
scroll to position [329, 0]
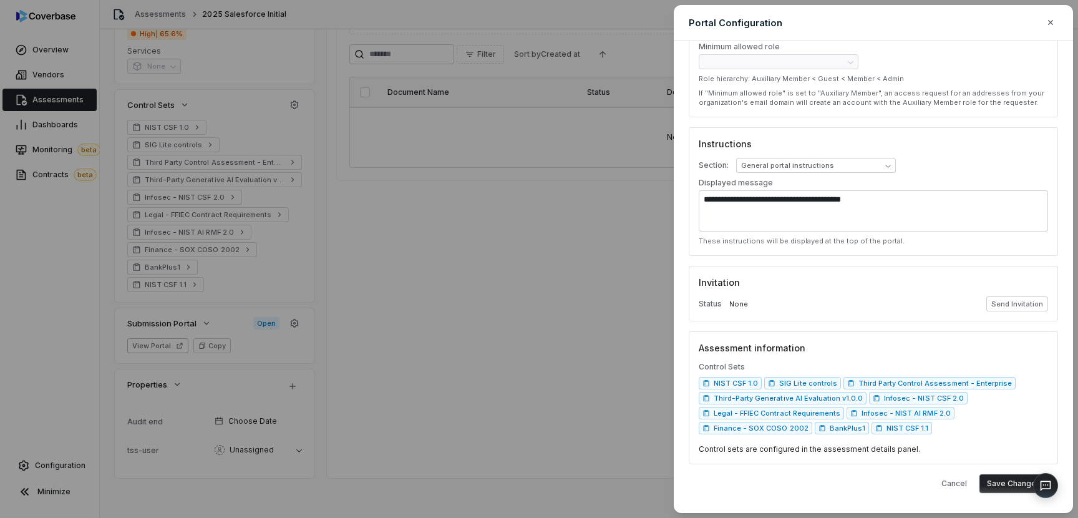
click at [1010, 486] on button "Save Changes" at bounding box center [1013, 483] width 69 height 19
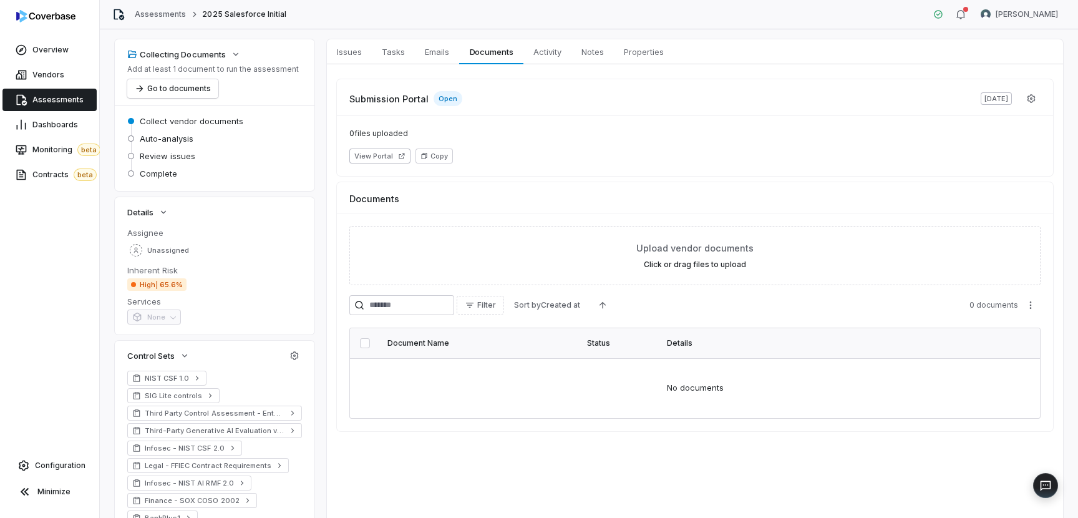
scroll to position [0, 0]
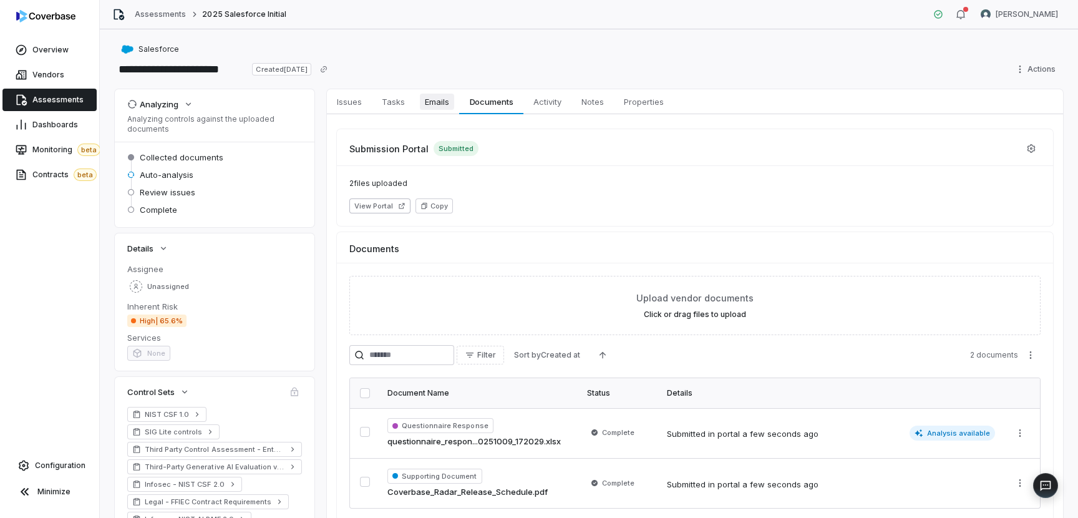
click at [441, 107] on span "Emails" at bounding box center [437, 102] width 34 height 16
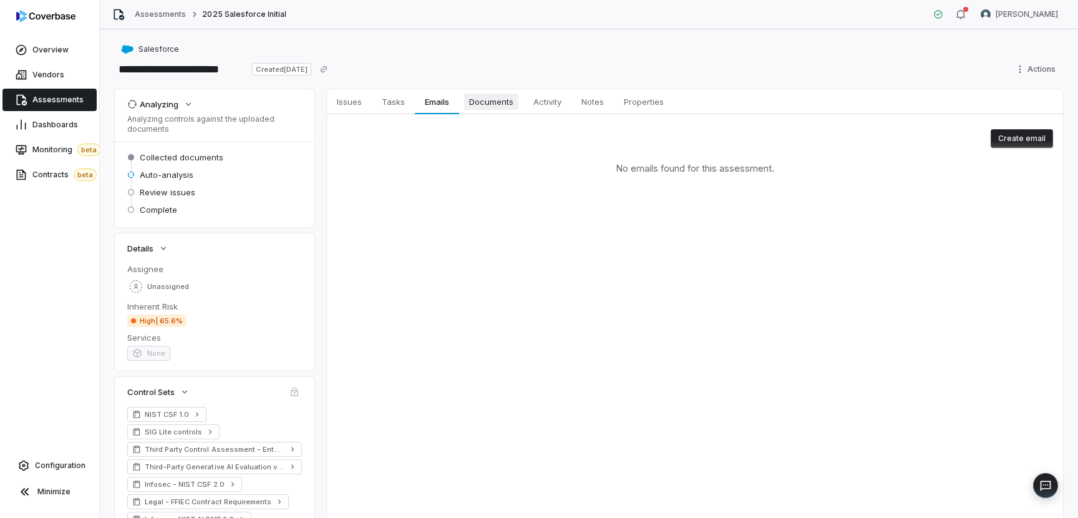
click at [496, 107] on span "Documents" at bounding box center [491, 102] width 54 height 16
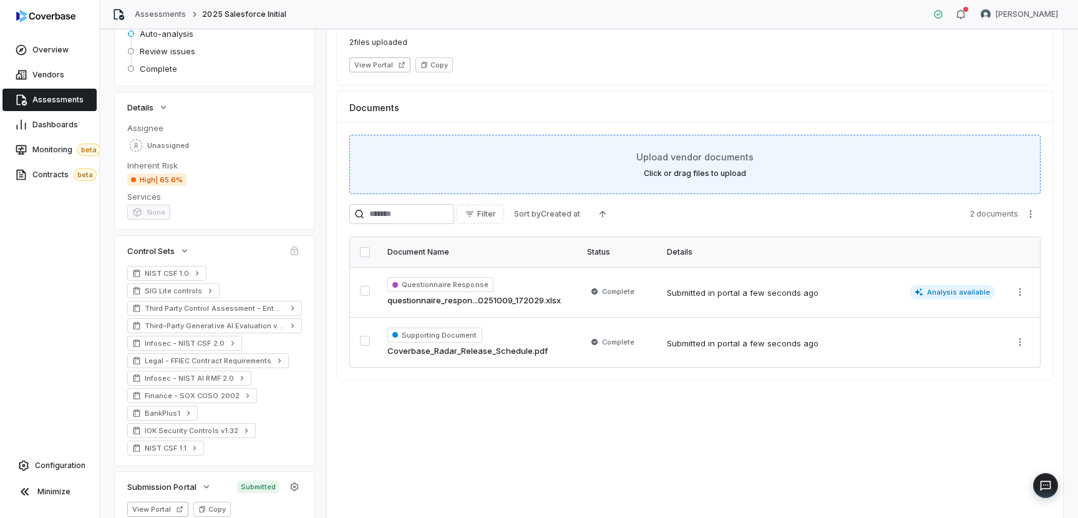
scroll to position [270, 0]
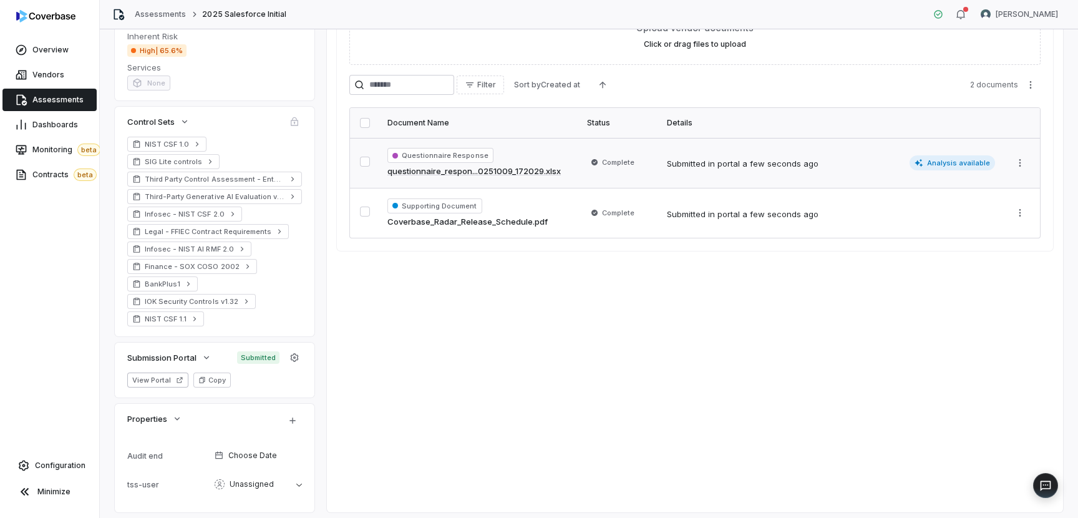
click at [569, 159] on div "Questionnaire Response questionnaire_respon...0251009_172029.xlsx" at bounding box center [479, 163] width 185 height 30
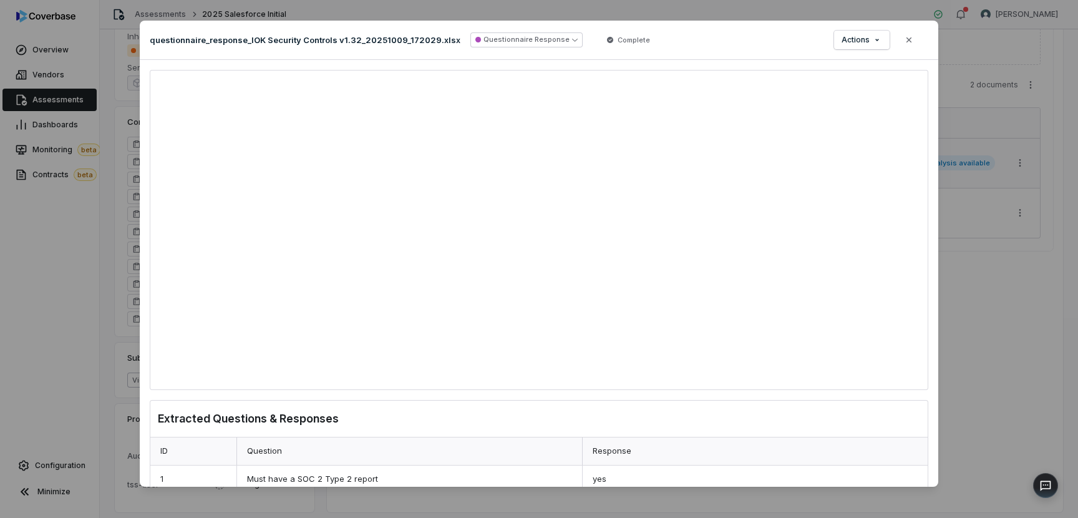
click at [64, 288] on div "Document Preview questionnaire_response_IOK Security Controls v1.32_20251009_17…" at bounding box center [539, 259] width 1078 height 517
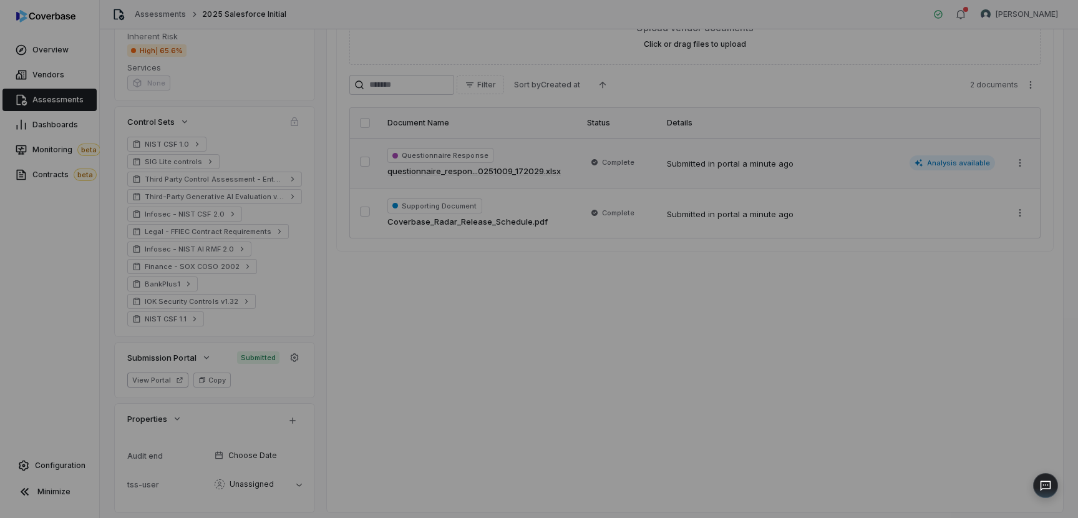
click at [64, 288] on div "Document Preview" at bounding box center [539, 259] width 1078 height 518
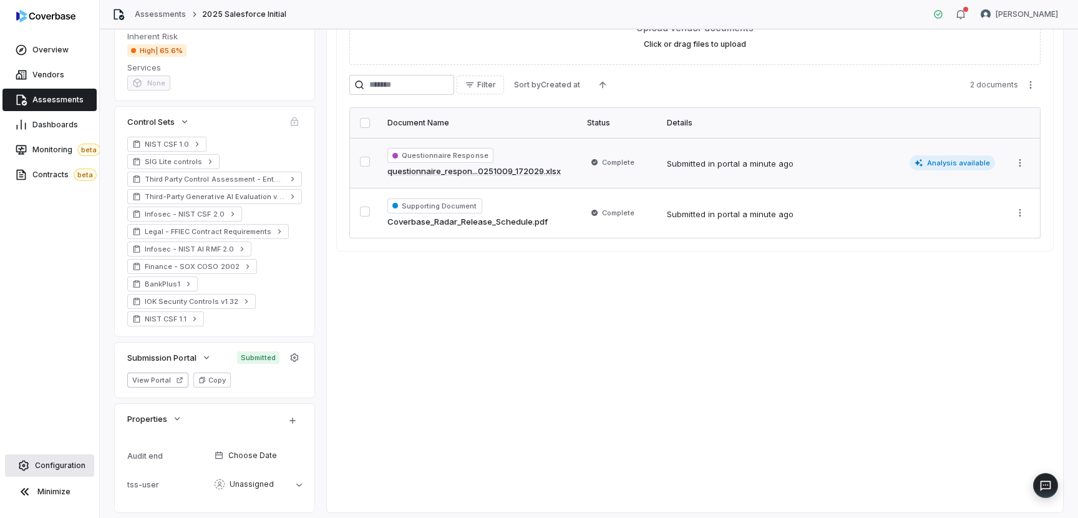
click at [47, 463] on span "Configuration" at bounding box center [60, 465] width 51 height 10
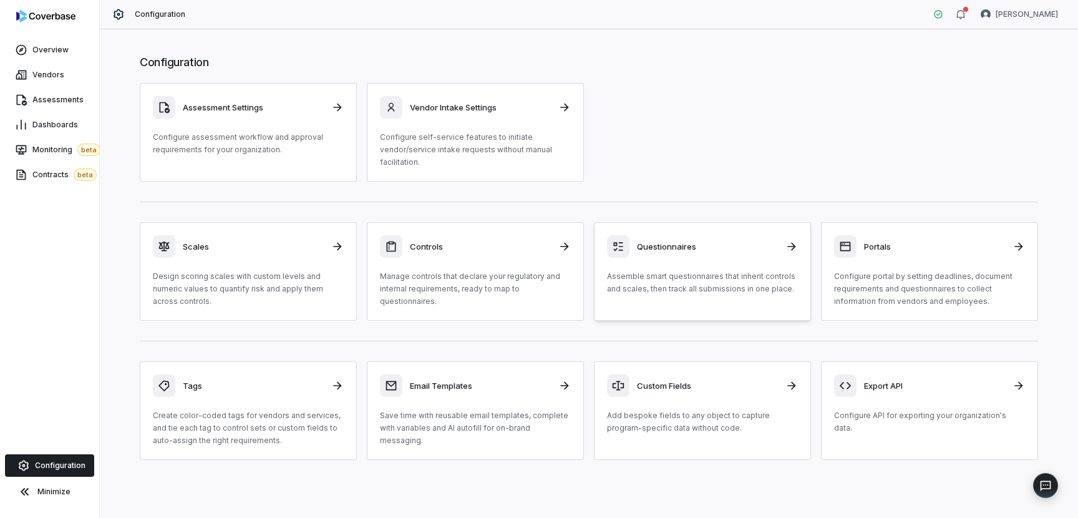
click at [680, 279] on p "Assemble smart questionnaires that inherit controls and scales, then track all …" at bounding box center [702, 282] width 191 height 25
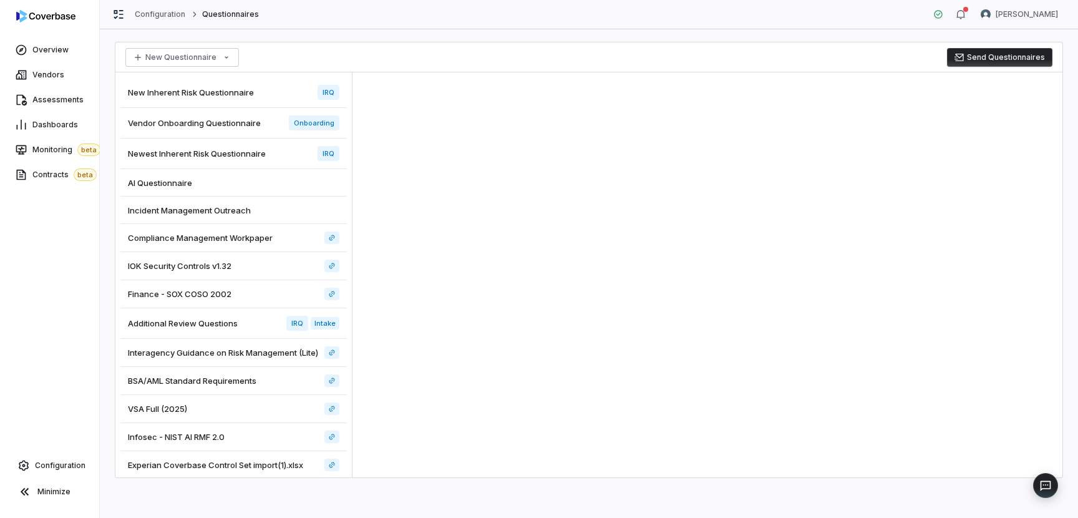
click at [264, 155] on span "Newest Inherent Risk Questionnaire" at bounding box center [197, 153] width 138 height 11
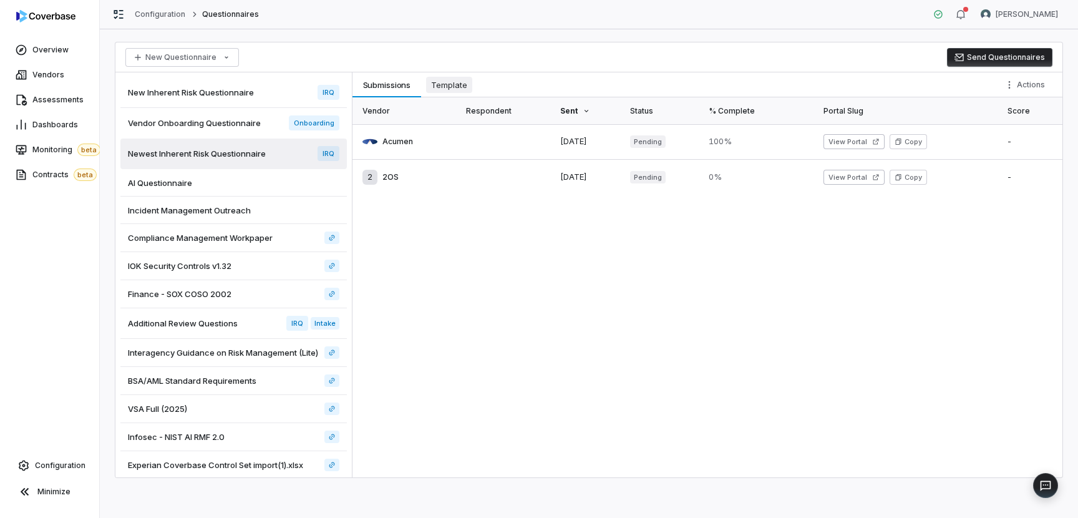
click at [457, 84] on span "Template" at bounding box center [449, 85] width 46 height 16
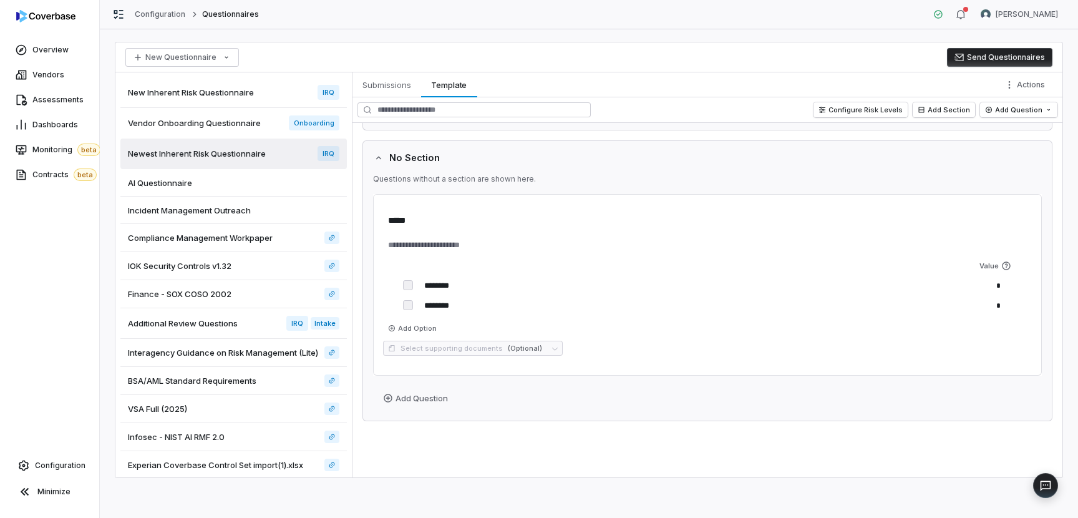
scroll to position [211, 0]
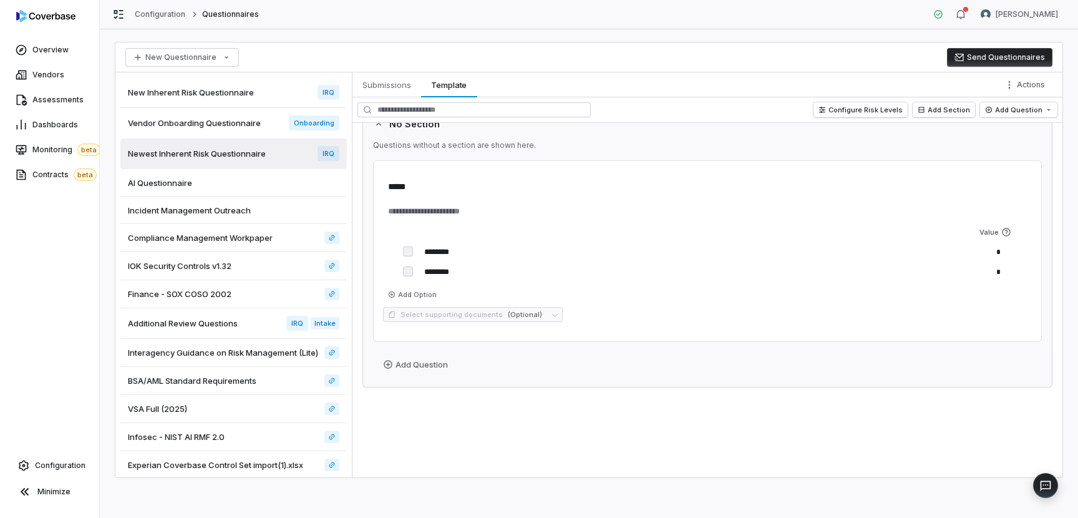
type textarea "*"
click at [1020, 14] on html "**********" at bounding box center [539, 259] width 1078 height 518
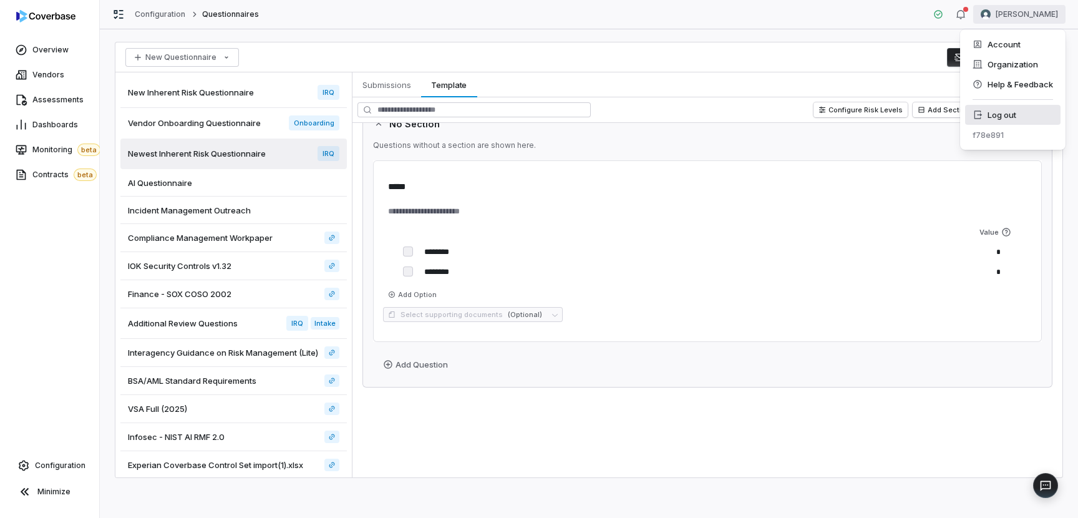
click at [1008, 112] on div "Log out" at bounding box center [1012, 115] width 95 height 20
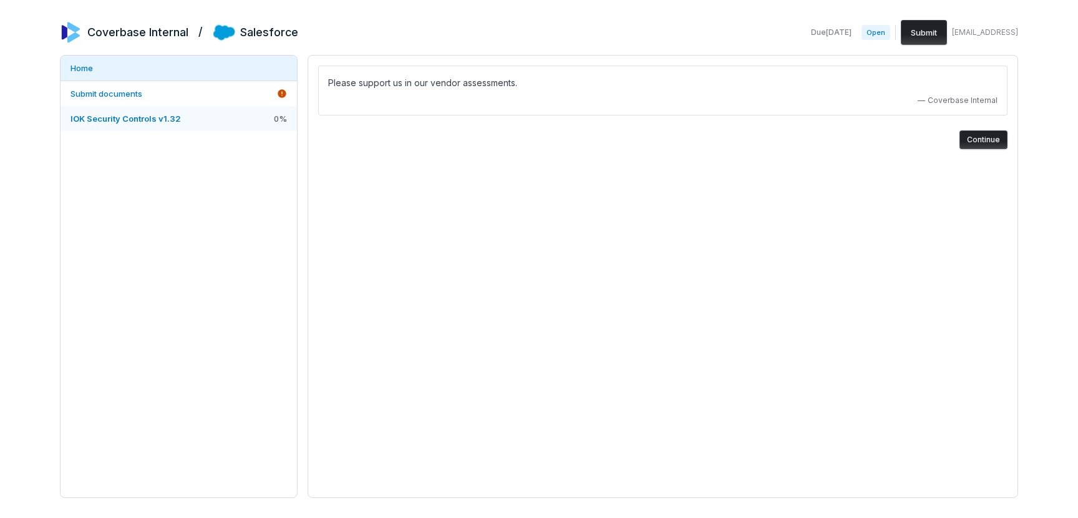
click at [198, 118] on link "IOK Security Controls v1.32 0 %" at bounding box center [178, 118] width 236 height 25
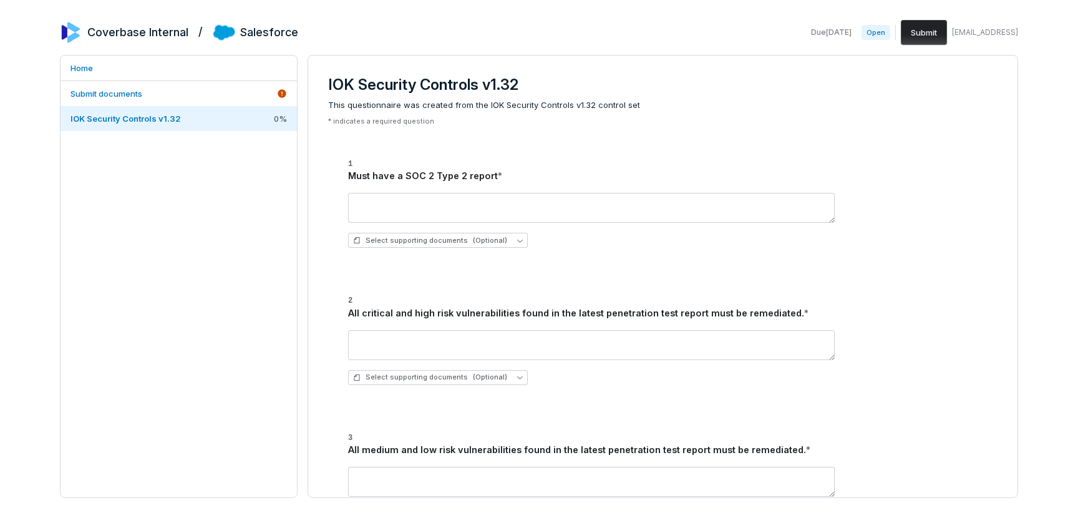
scroll to position [59, 0]
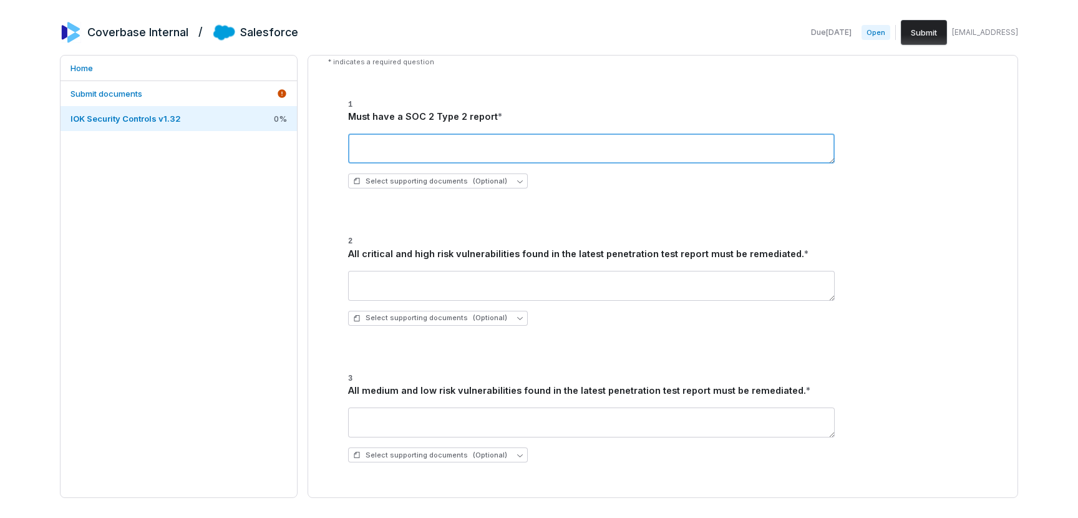
click at [496, 149] on textarea at bounding box center [591, 148] width 486 height 30
type textarea "***"
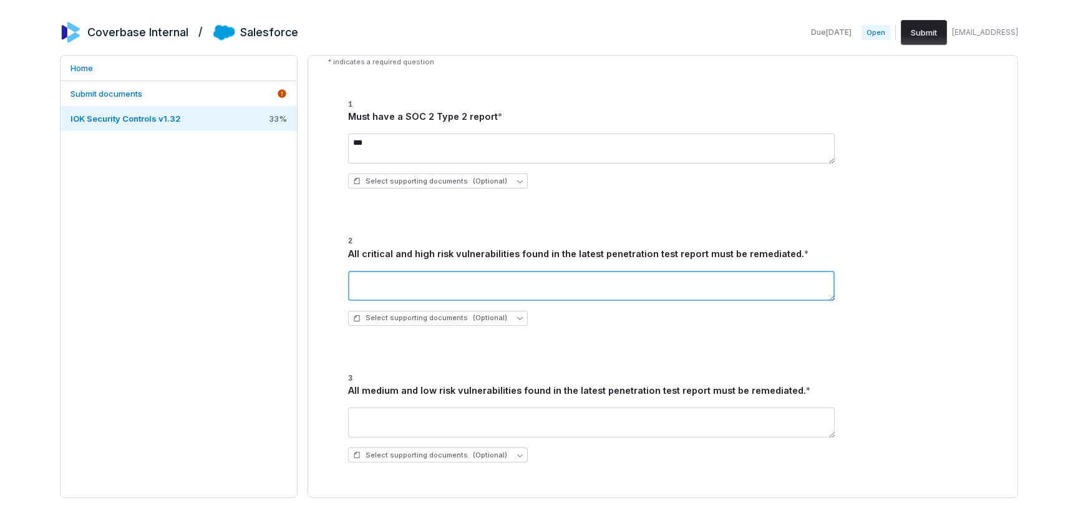
click at [577, 279] on textarea at bounding box center [591, 286] width 486 height 30
type textarea "***"
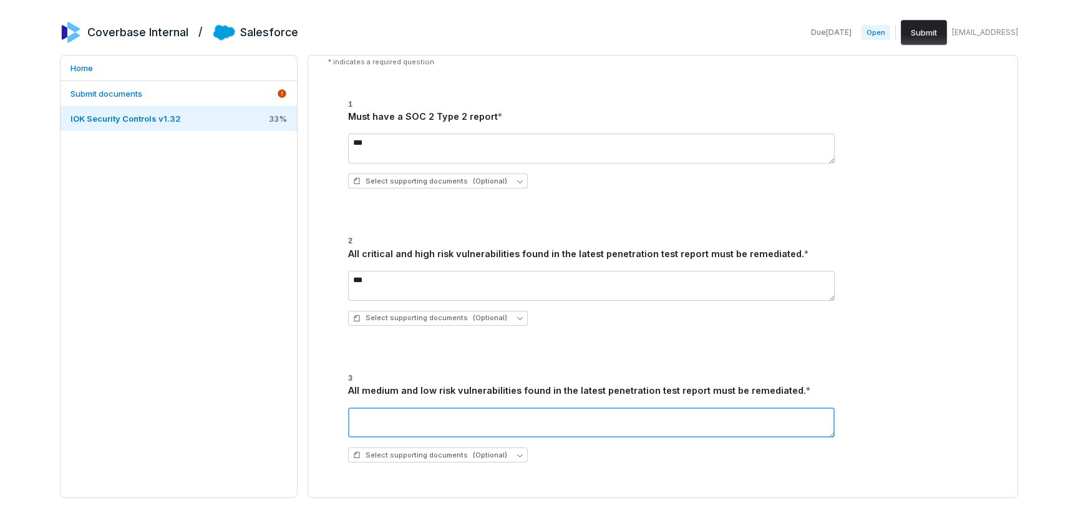
click at [548, 425] on textarea at bounding box center [591, 422] width 486 height 30
type textarea "***"
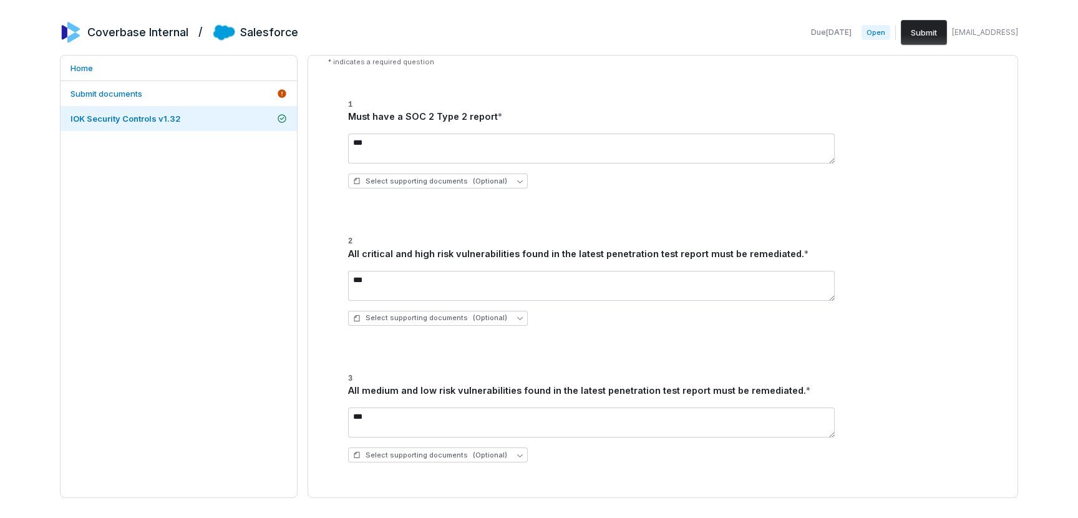
click at [930, 36] on button "Submit" at bounding box center [924, 32] width 46 height 25
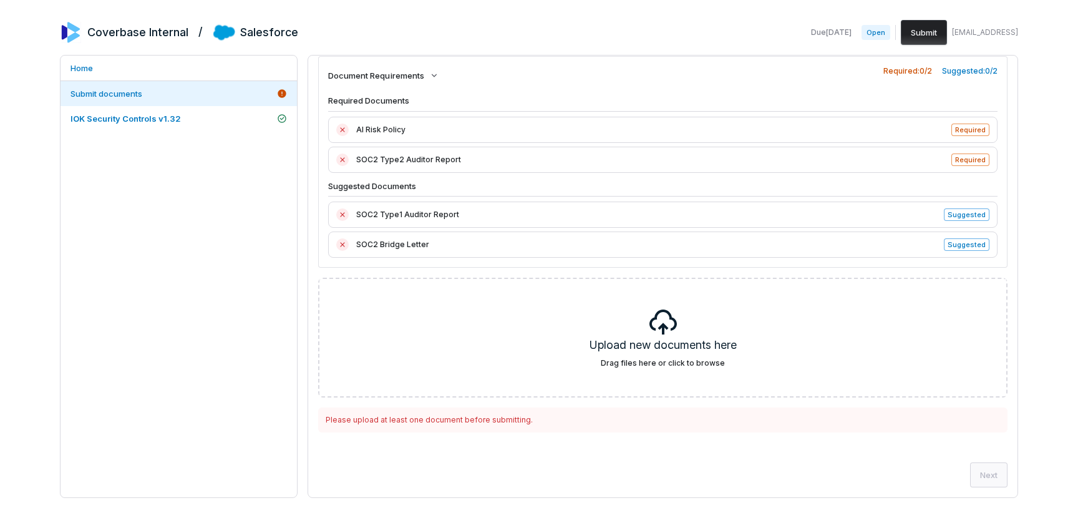
scroll to position [9, 0]
click at [921, 31] on button "Submit" at bounding box center [924, 32] width 46 height 25
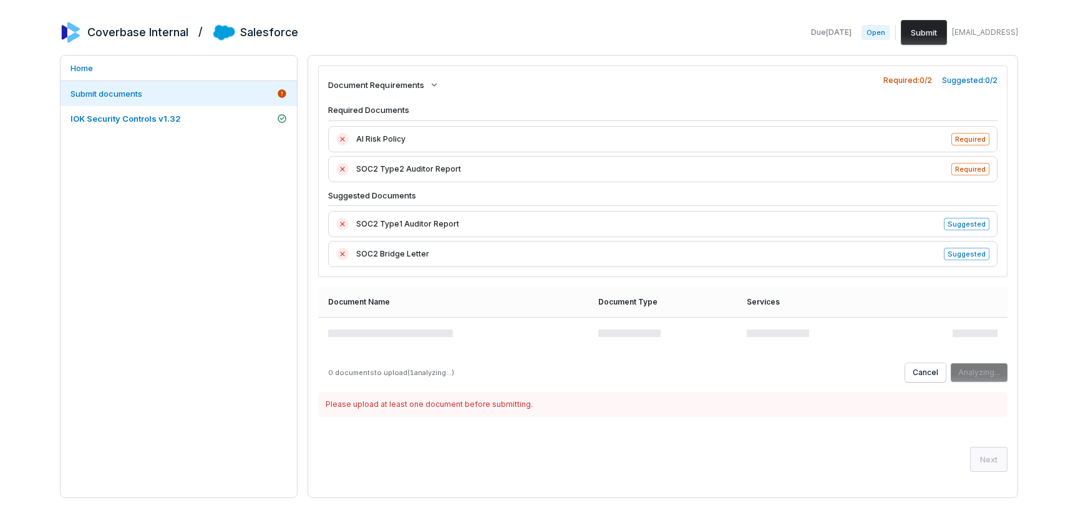
scroll to position [0, 0]
click at [972, 374] on button "Upload" at bounding box center [986, 371] width 42 height 19
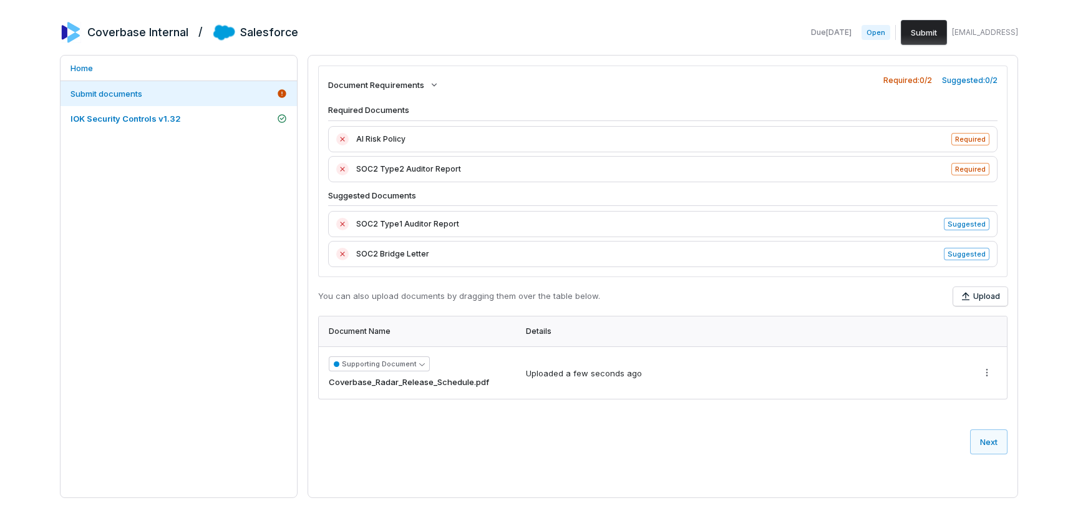
click at [935, 35] on button "Submit" at bounding box center [924, 32] width 46 height 25
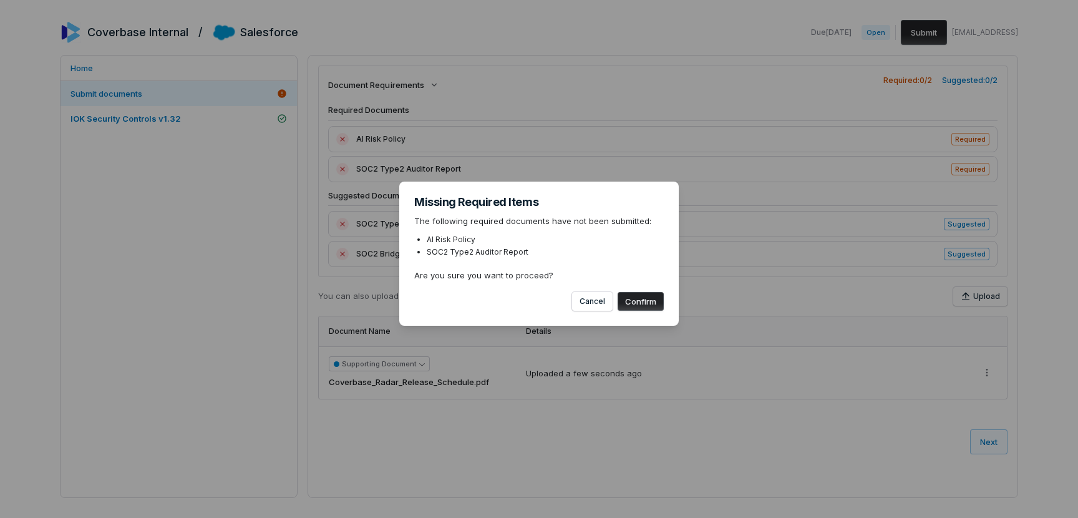
click at [647, 299] on button "Confirm" at bounding box center [640, 301] width 46 height 19
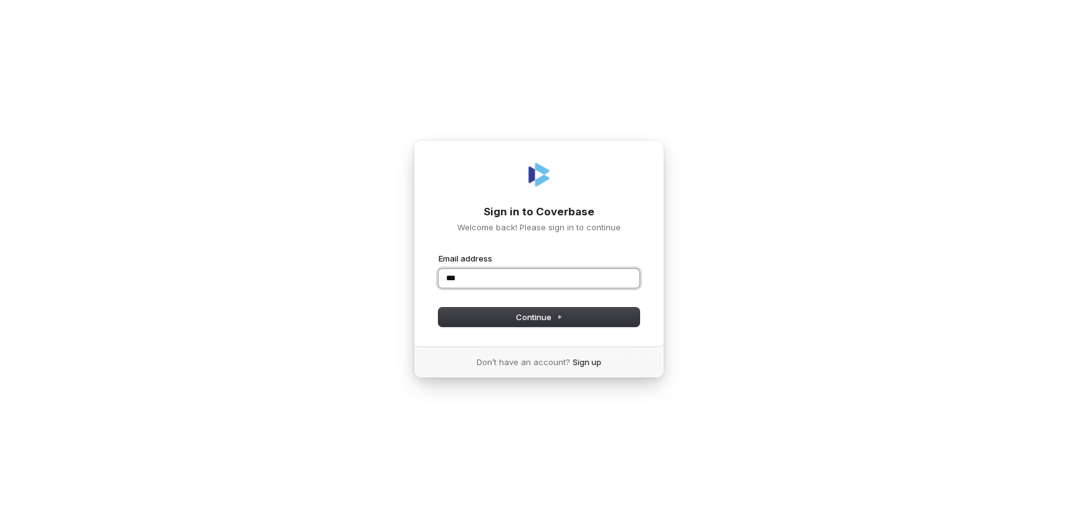
click at [0, 517] on com-1password-button at bounding box center [0, 518] width 0 height 0
type input "*"
click at [0, 517] on com-1password-button at bounding box center [0, 518] width 0 height 0
type input "**********"
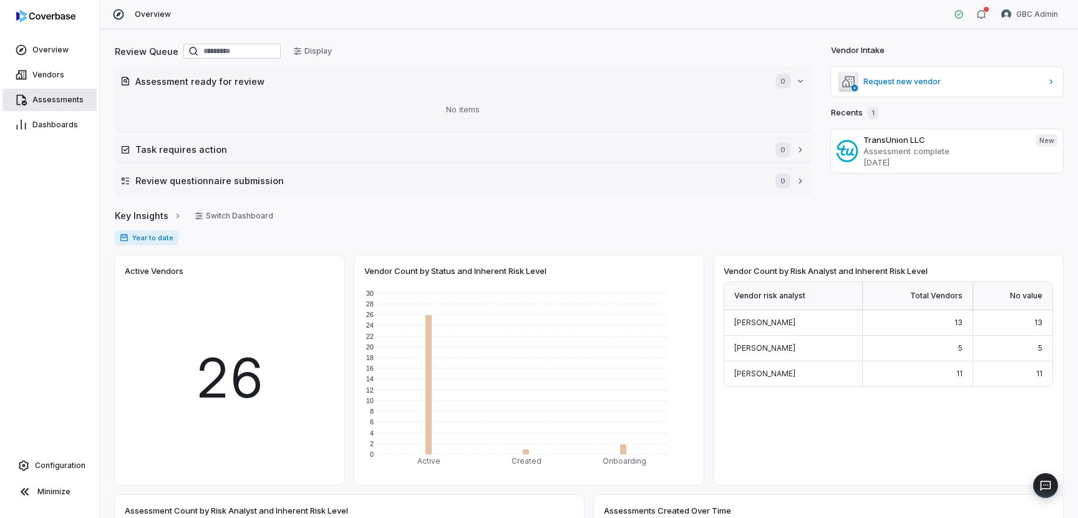
click at [46, 99] on span "Assessments" at bounding box center [57, 100] width 51 height 10
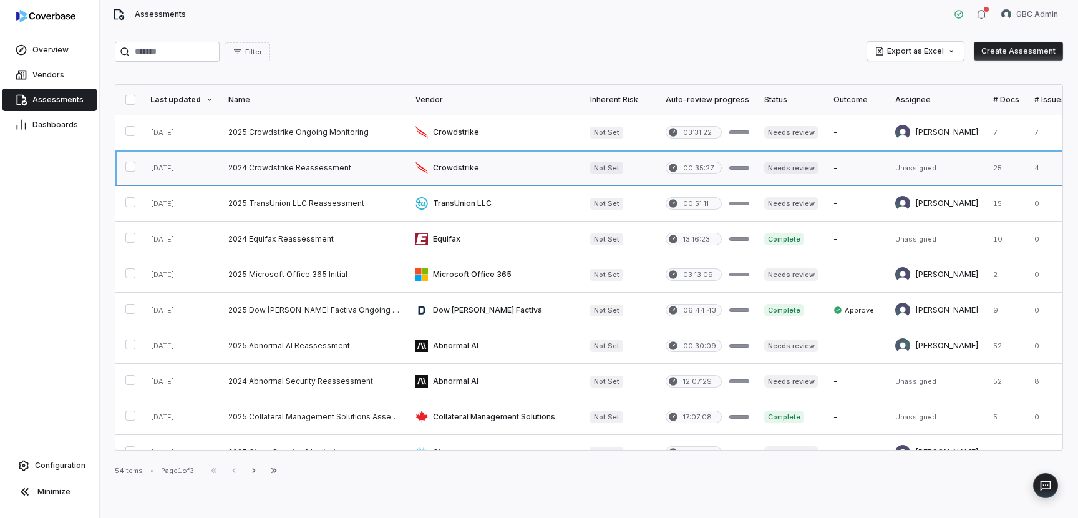
click at [297, 173] on link at bounding box center [314, 167] width 187 height 35
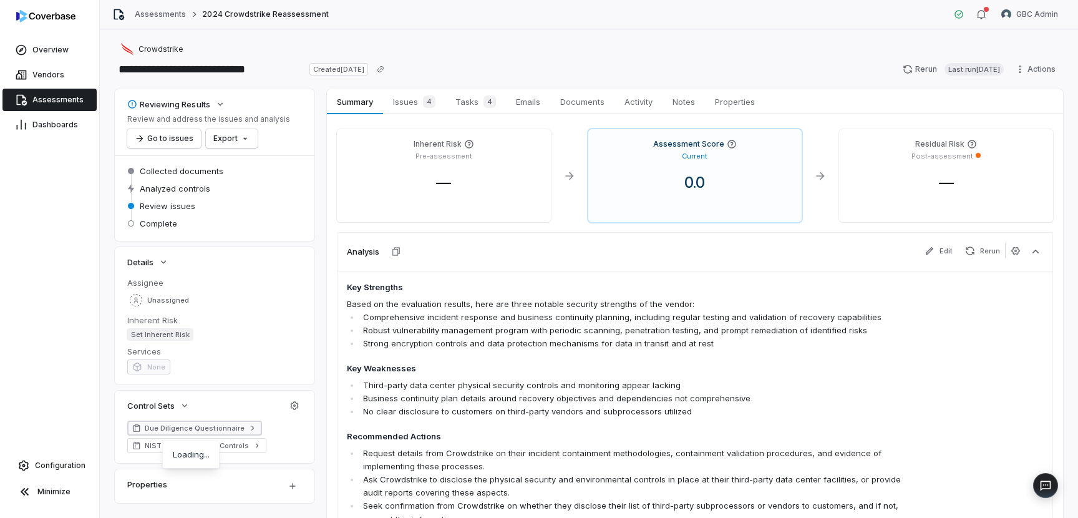
click at [226, 426] on span "Due Diligence Questionnaire" at bounding box center [195, 428] width 100 height 10
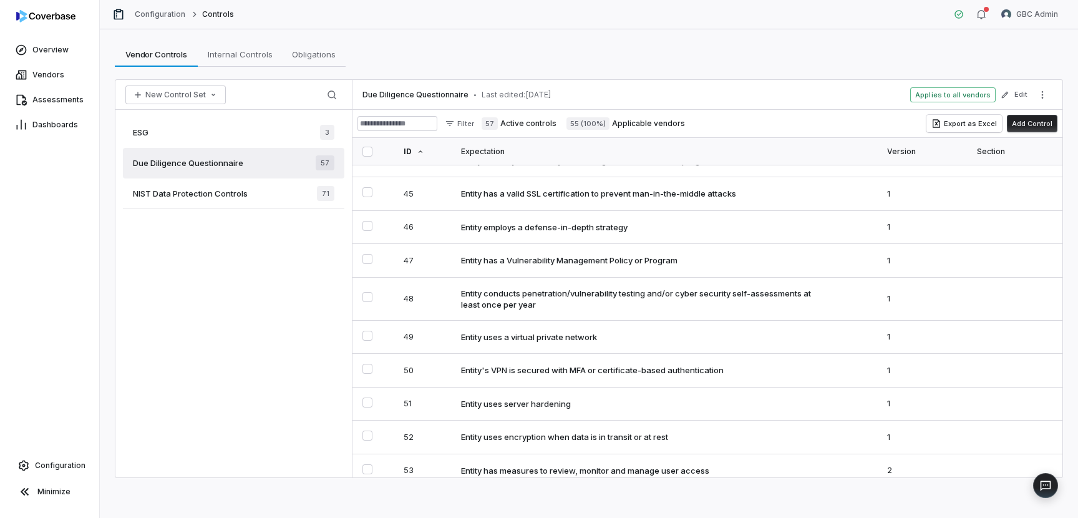
scroll to position [1645, 0]
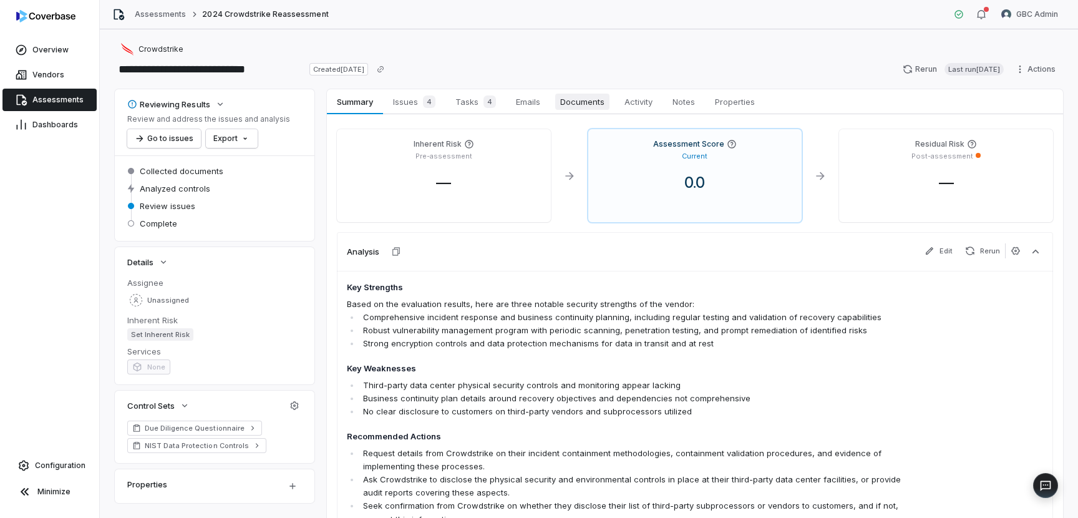
click at [589, 105] on span "Documents" at bounding box center [582, 102] width 54 height 16
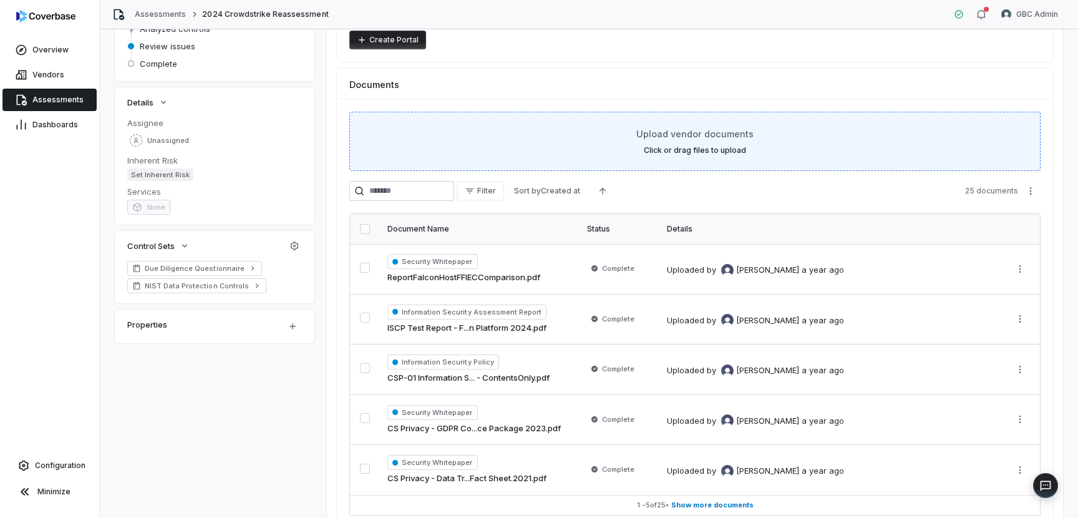
scroll to position [158, 0]
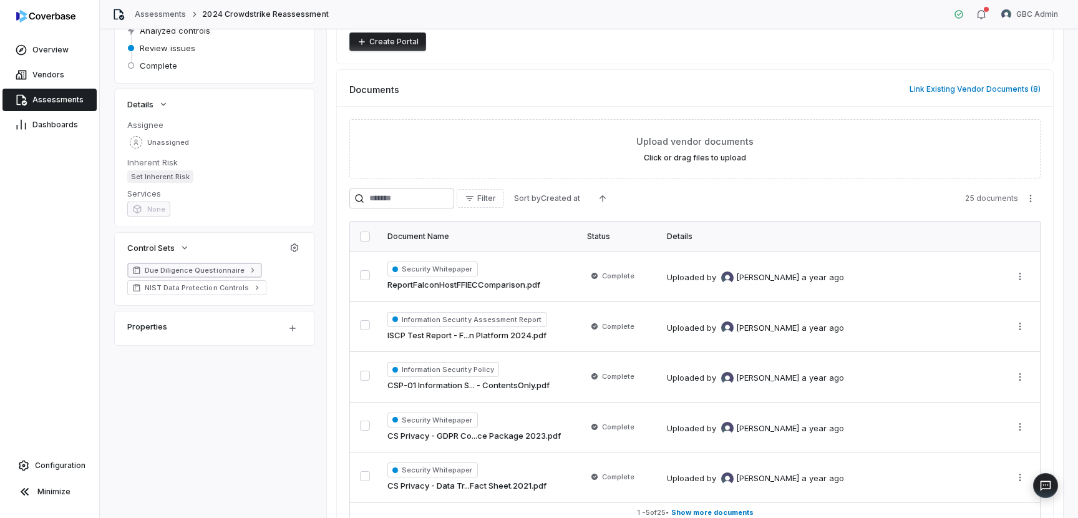
click at [193, 271] on span "Due Diligence Questionnaire" at bounding box center [195, 270] width 100 height 10
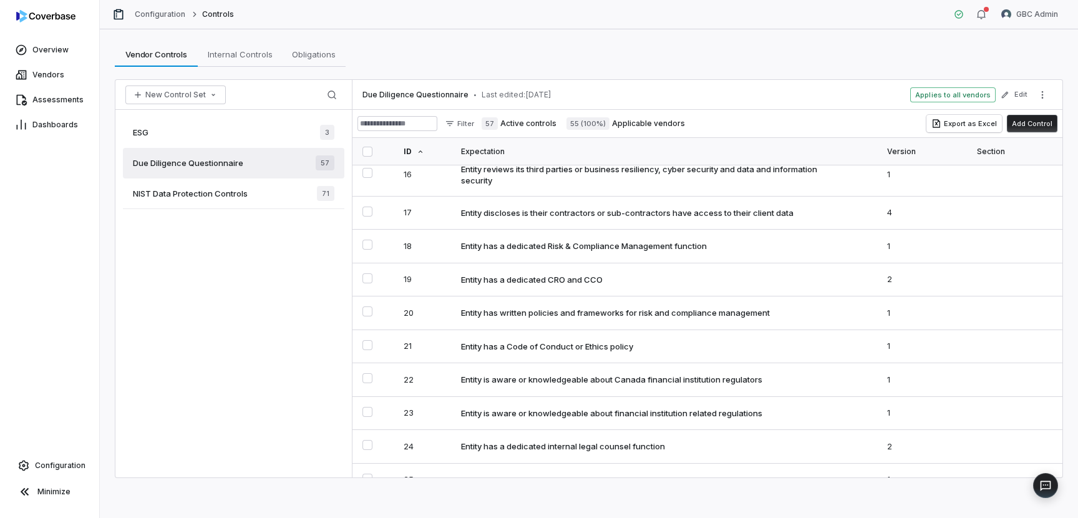
scroll to position [576, 0]
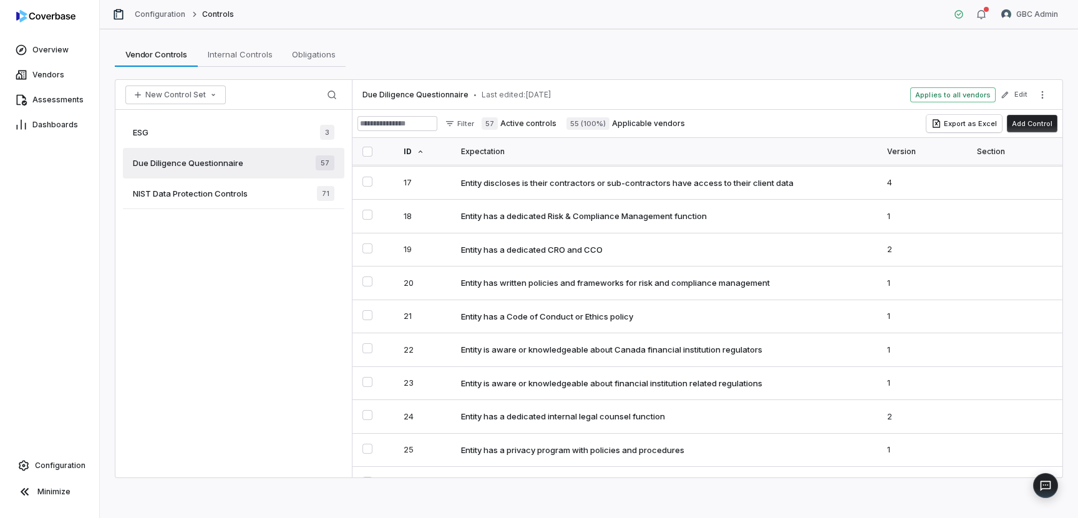
click at [255, 133] on div "ESG 3" at bounding box center [233, 132] width 221 height 31
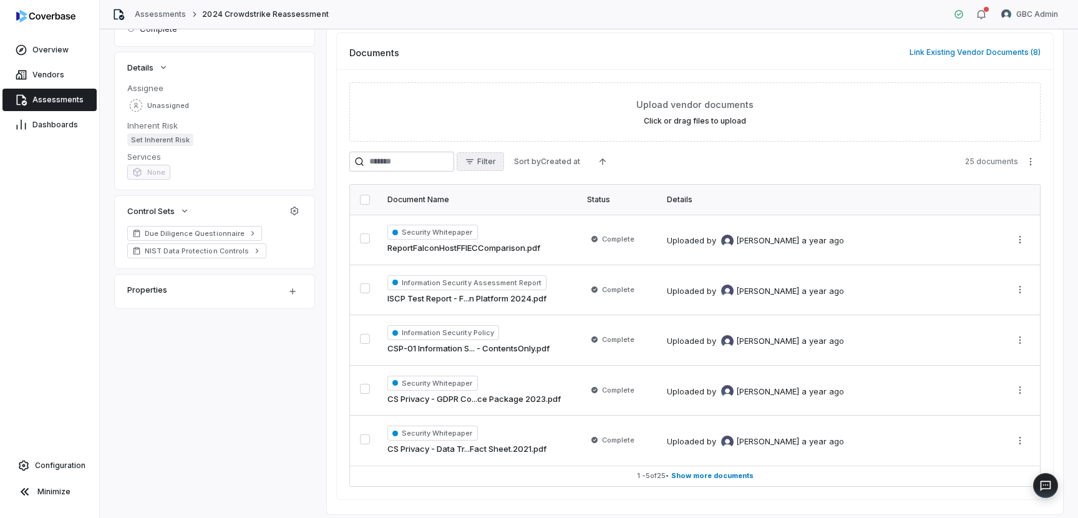
scroll to position [216, 0]
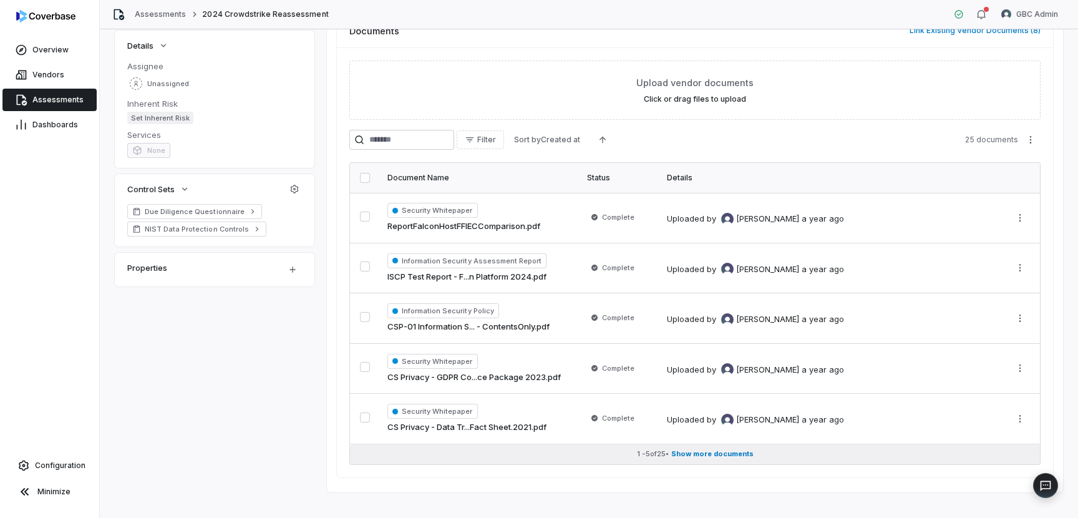
click at [724, 455] on span "Show more documents" at bounding box center [712, 453] width 82 height 9
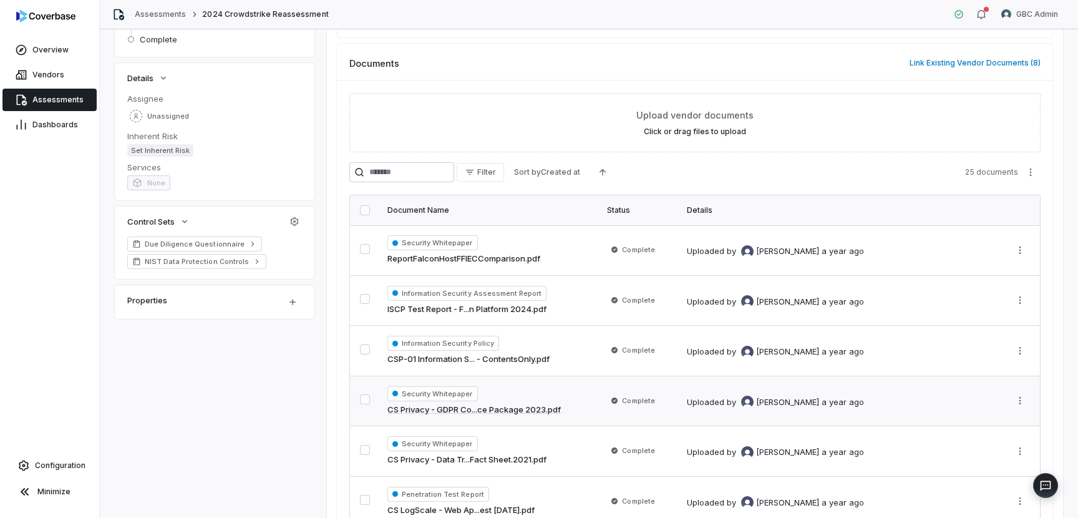
scroll to position [0, 0]
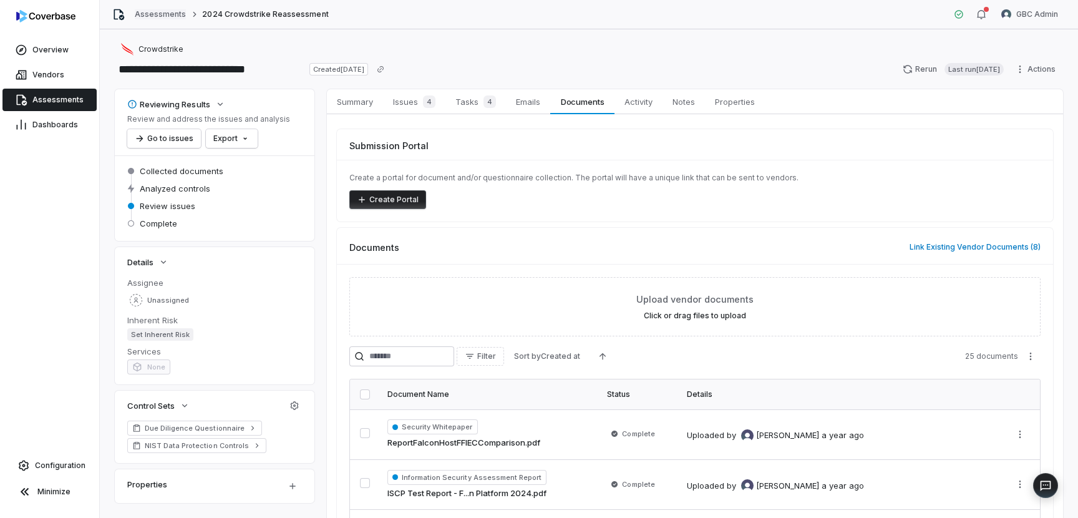
click at [158, 12] on link "Assessments" at bounding box center [160, 14] width 51 height 10
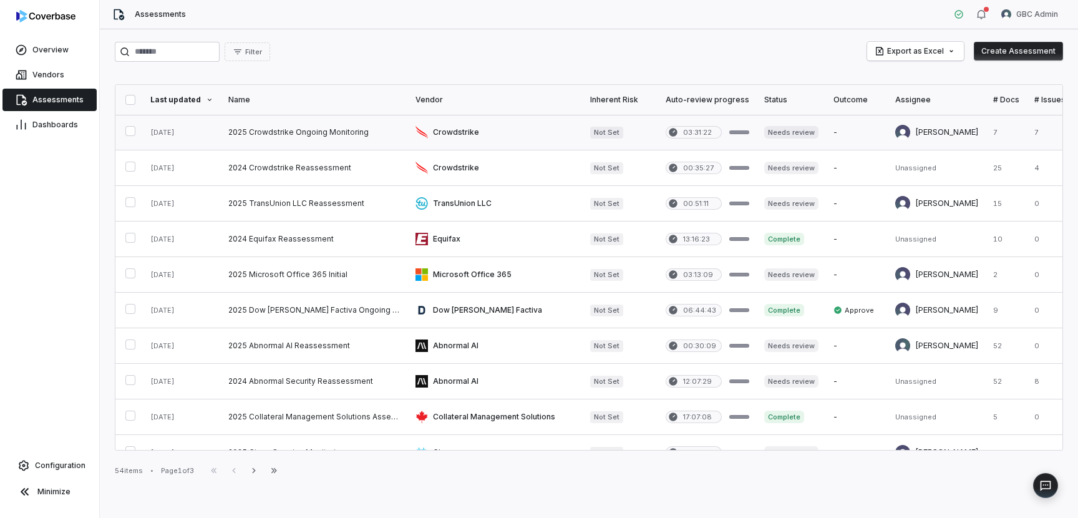
click at [331, 137] on link at bounding box center [314, 132] width 187 height 35
click at [483, 269] on link at bounding box center [495, 274] width 175 height 35
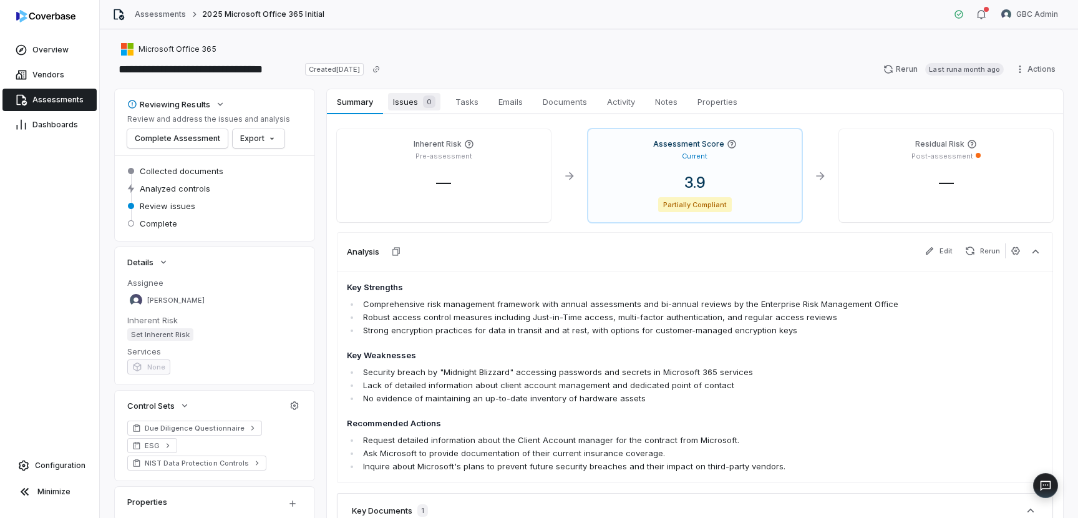
click at [410, 106] on span "Issues 0" at bounding box center [414, 101] width 52 height 17
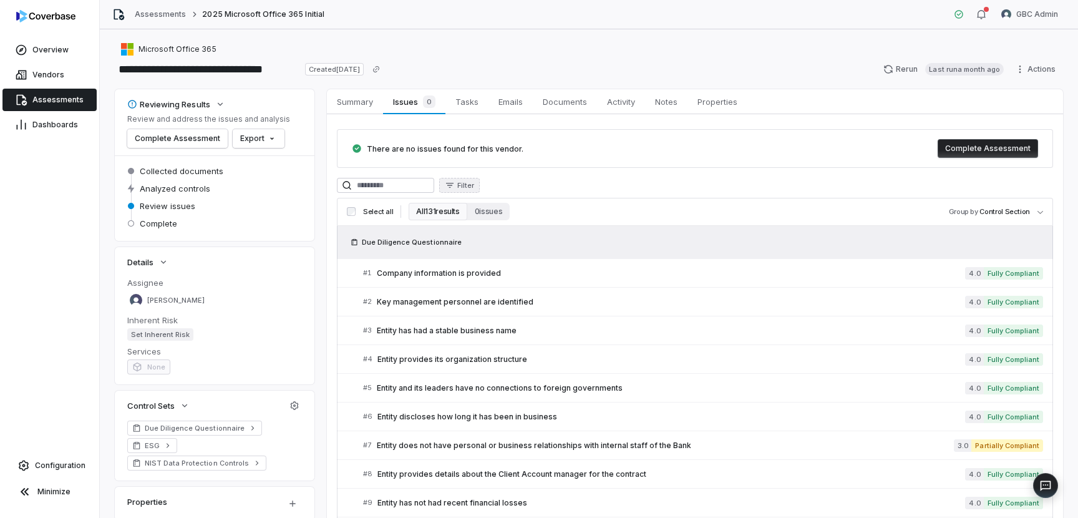
click at [474, 182] on span "Filter" at bounding box center [465, 185] width 17 height 9
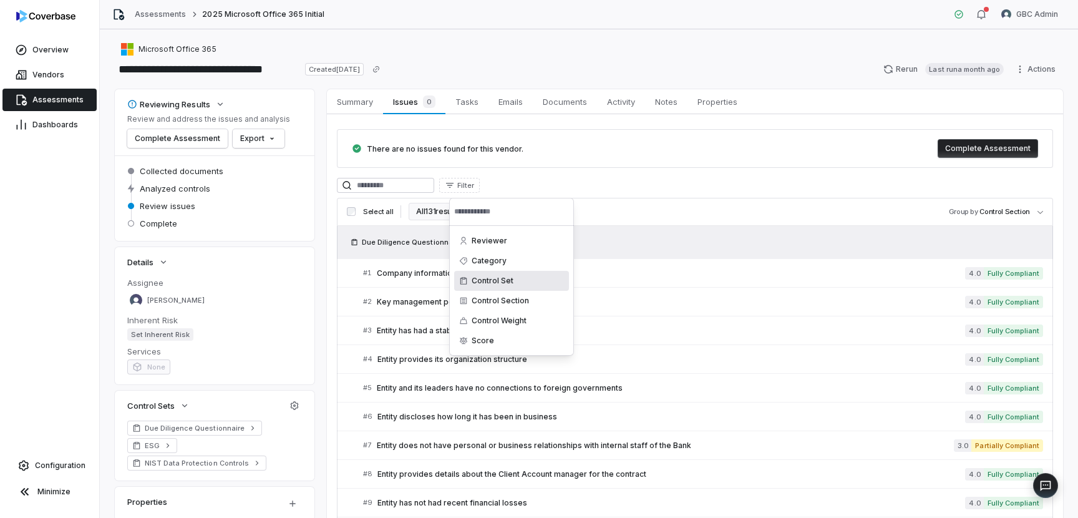
click at [495, 283] on div "Control Set" at bounding box center [511, 281] width 115 height 20
click at [490, 268] on div "ESG" at bounding box center [511, 268] width 115 height 20
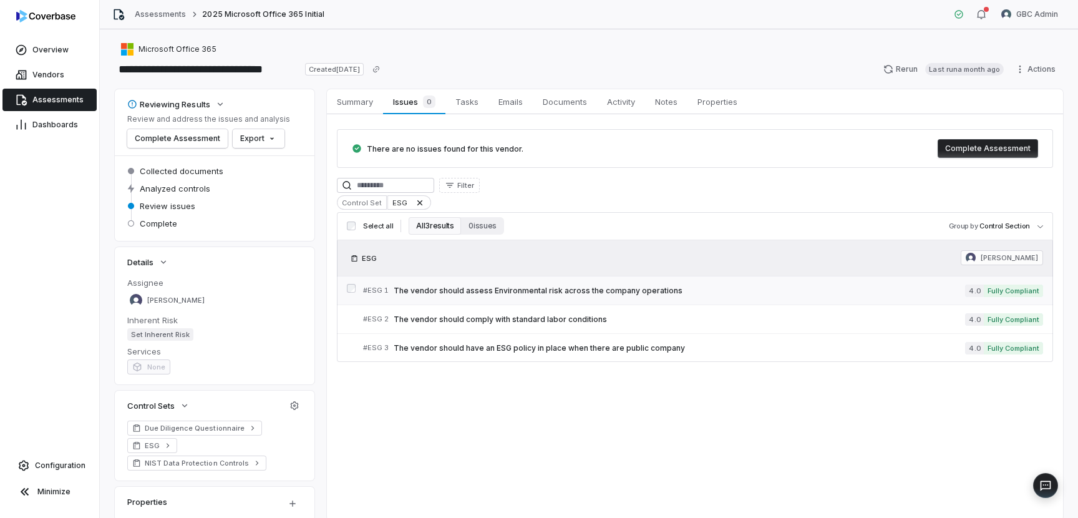
click at [543, 289] on span "The vendor should assess Environmental risk across the company operations" at bounding box center [679, 291] width 571 height 10
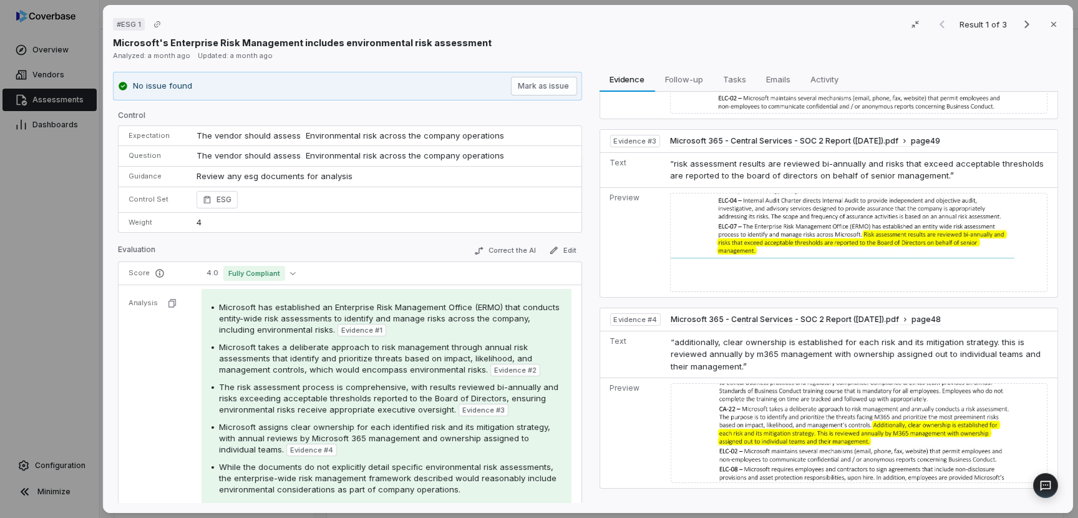
scroll to position [378, 0]
click at [376, 135] on span "The vendor should assess Environmental risk across the company operations" at bounding box center [349, 135] width 307 height 10
click at [44, 241] on div "# ESG 1 Result 1 of 3 Close Microsoft's Enterprise Risk Management includes env…" at bounding box center [539, 259] width 1078 height 518
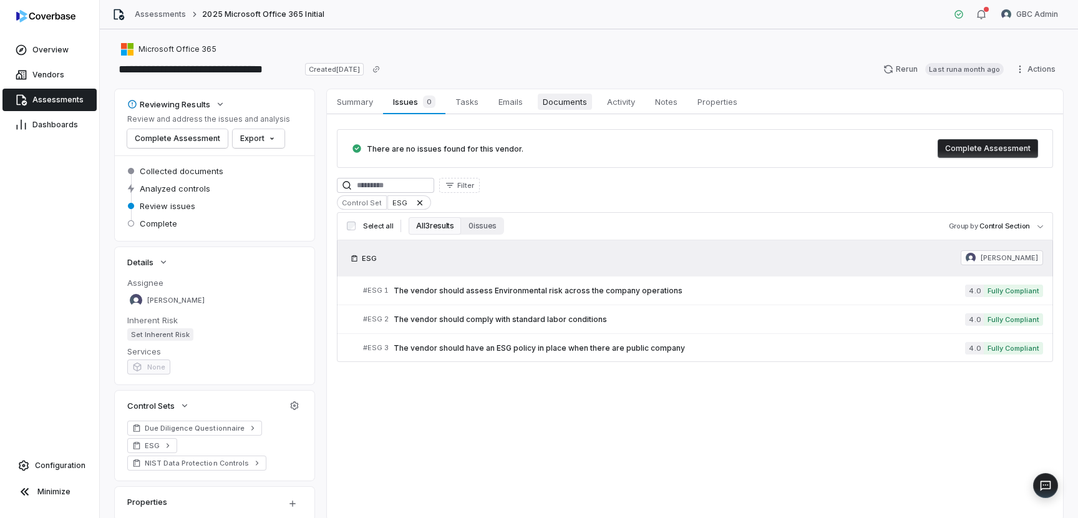
click at [566, 95] on span "Documents" at bounding box center [565, 102] width 54 height 16
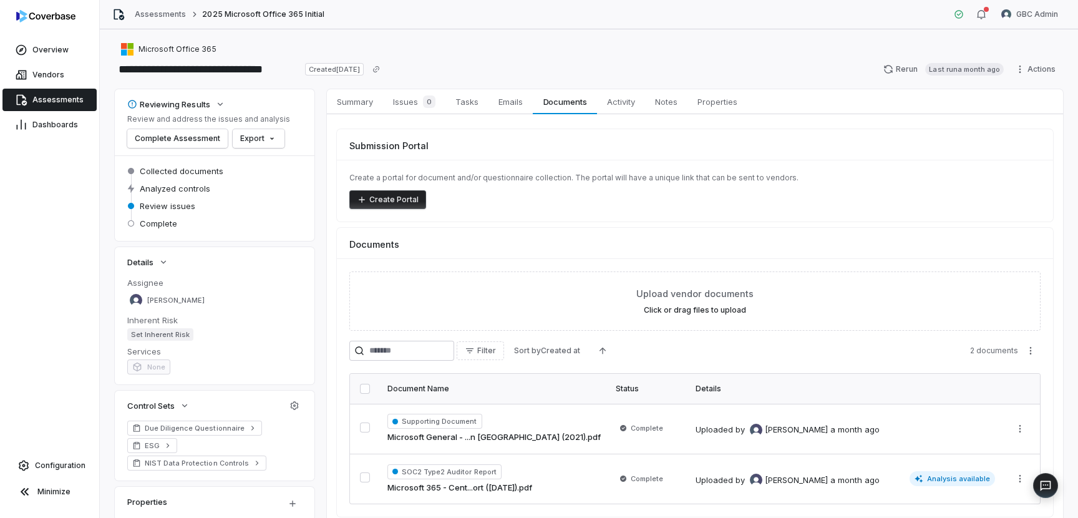
scroll to position [54, 0]
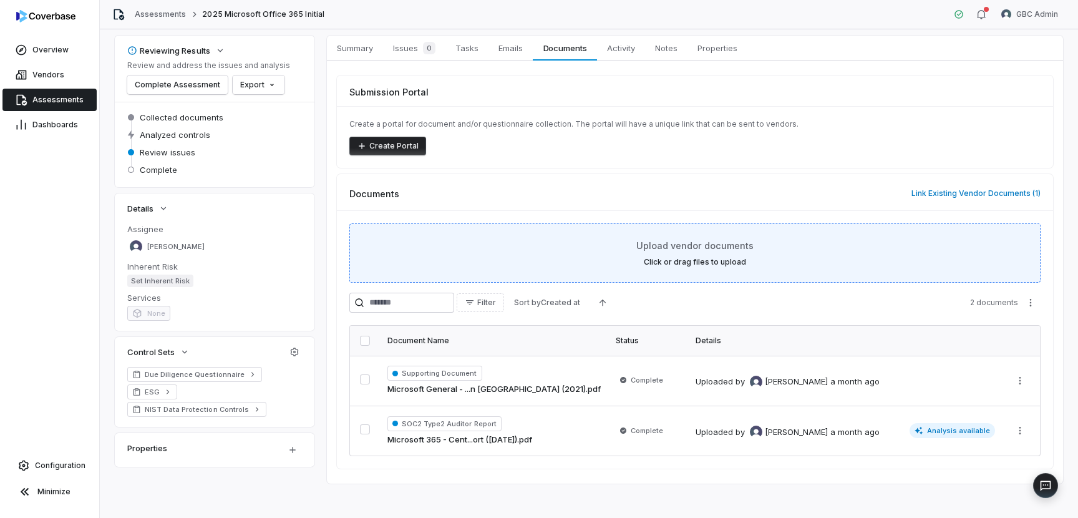
click at [513, 392] on link "Microsoft General - ...n [GEOGRAPHIC_DATA] (2021).pdf" at bounding box center [493, 389] width 213 height 12
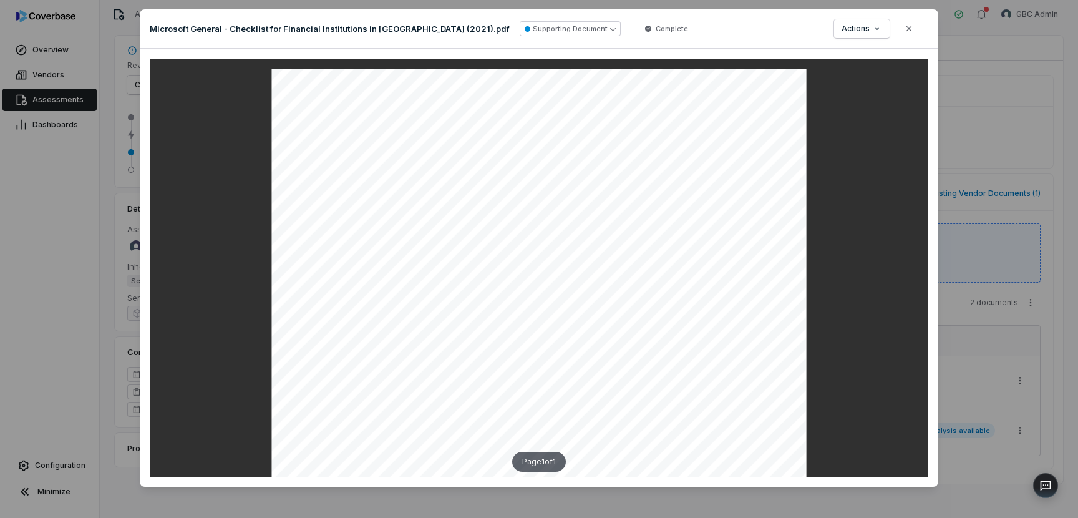
scroll to position [95, 0]
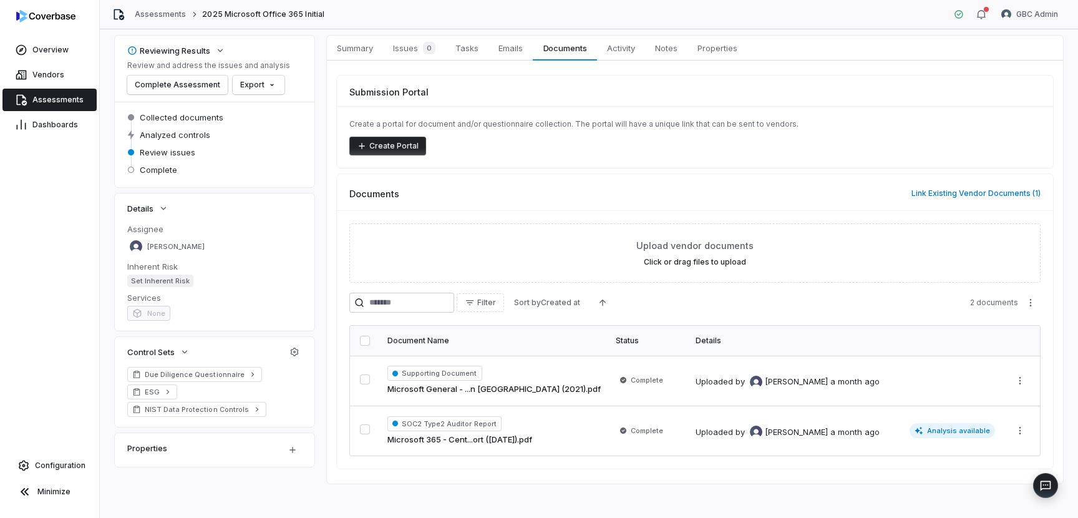
click at [51, 100] on span "Assessments" at bounding box center [57, 100] width 51 height 10
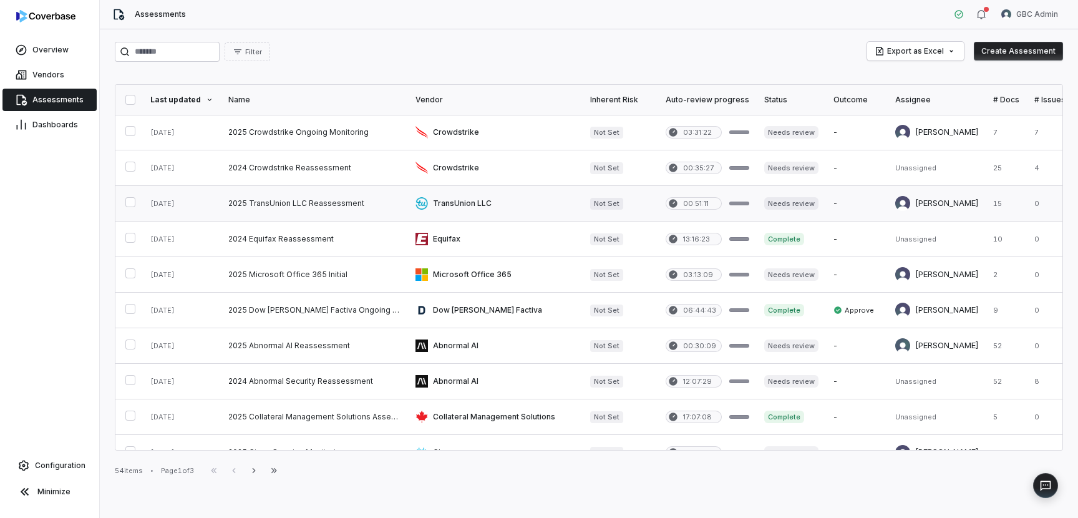
click at [300, 208] on link at bounding box center [314, 203] width 187 height 35
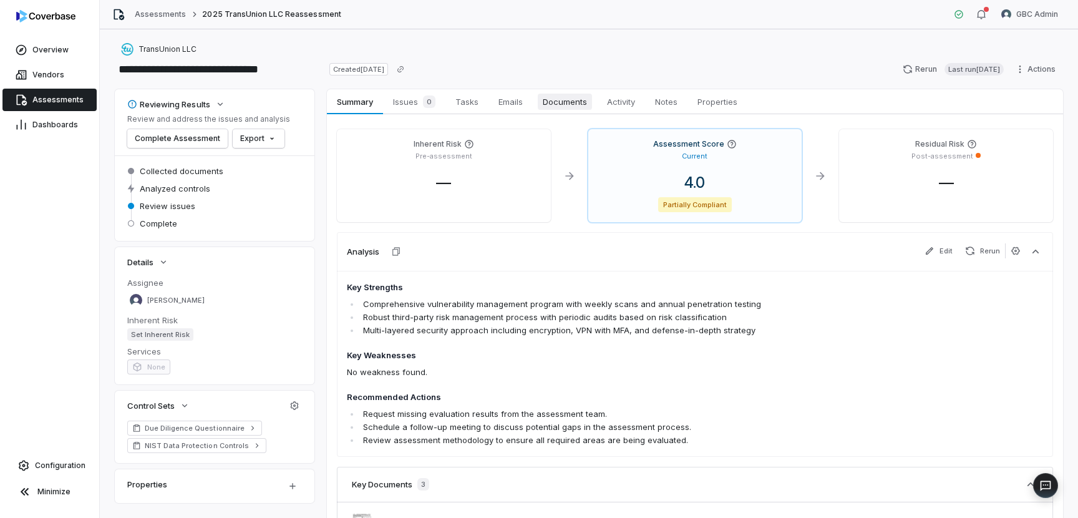
click at [563, 105] on span "Documents" at bounding box center [565, 102] width 54 height 16
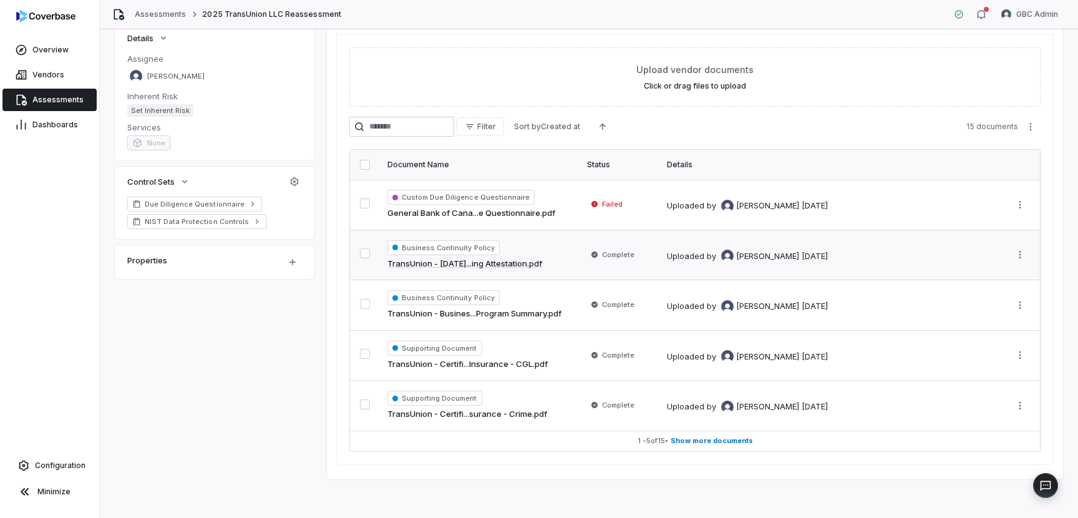
scroll to position [225, 0]
click at [576, 210] on td "Custom Due Diligence Questionnaire General Bank of Cana...e Questionnaire.pdf" at bounding box center [480, 204] width 200 height 50
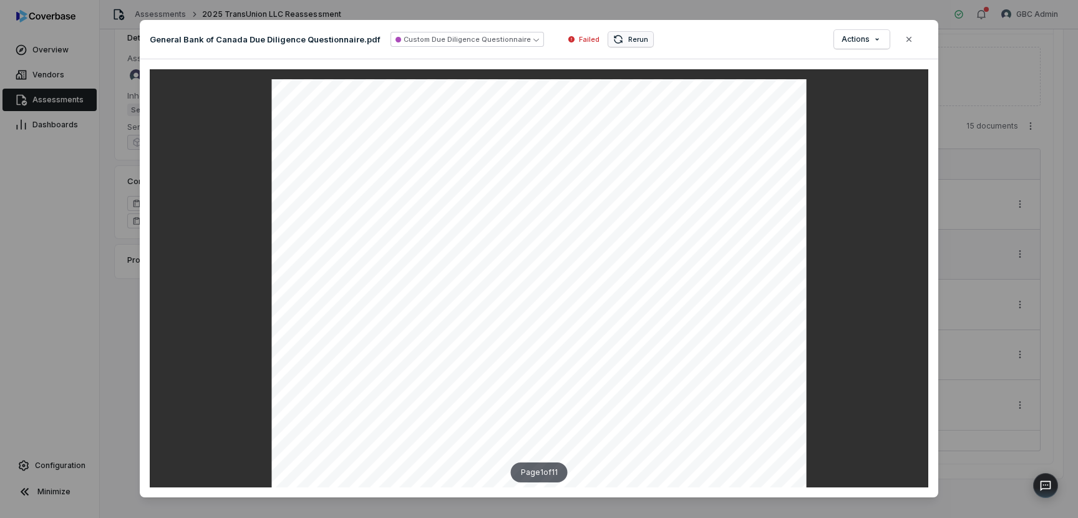
click at [628, 36] on span "Rerun" at bounding box center [638, 39] width 20 height 9
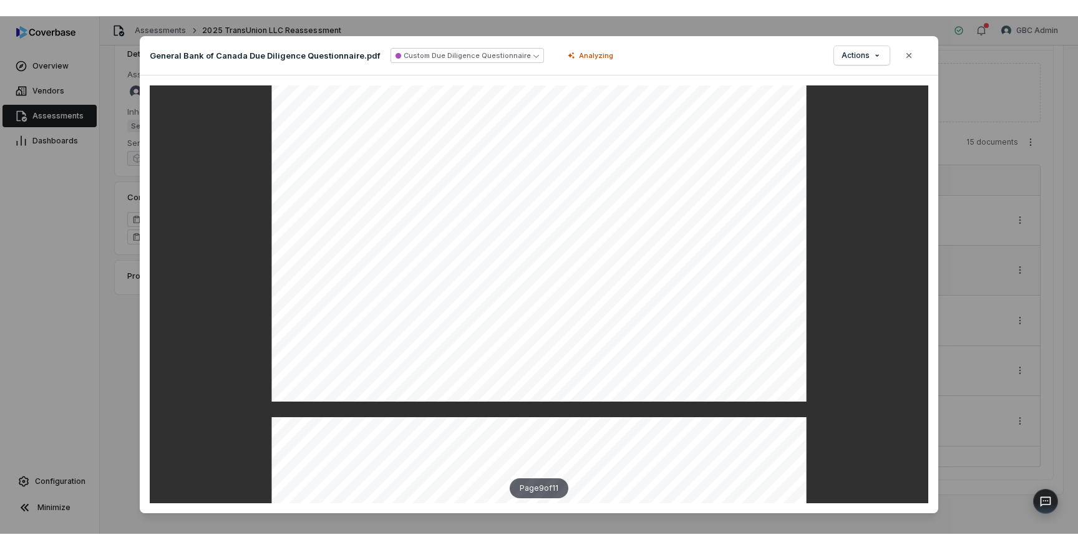
scroll to position [6043, 0]
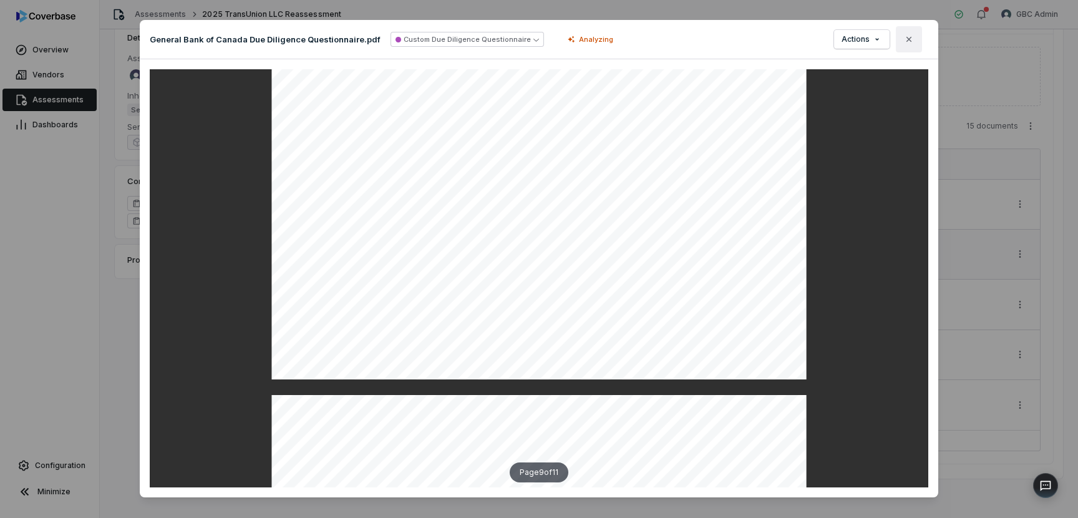
click at [914, 38] on button "Close" at bounding box center [909, 39] width 26 height 26
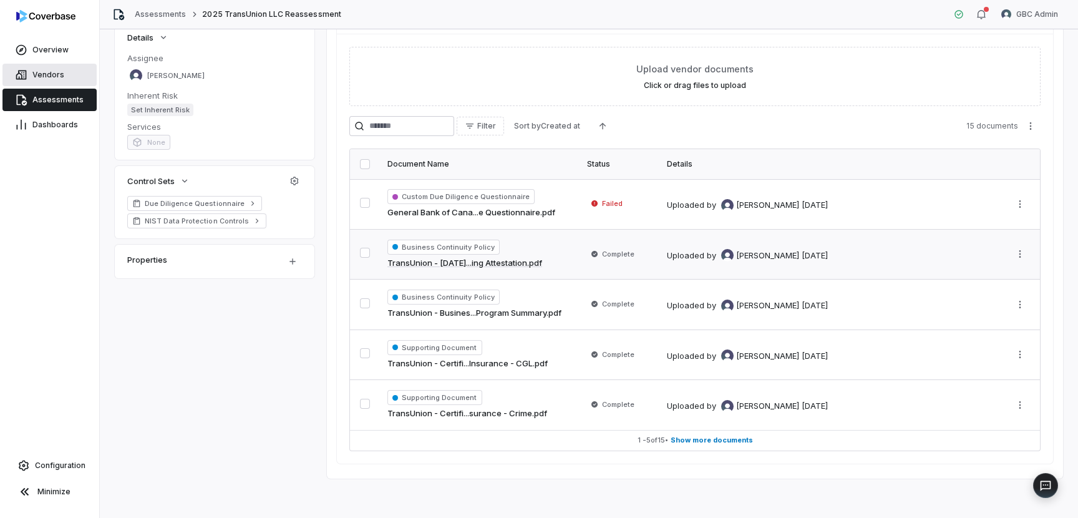
click at [60, 81] on link "Vendors" at bounding box center [49, 75] width 94 height 22
